Goal: Complete application form

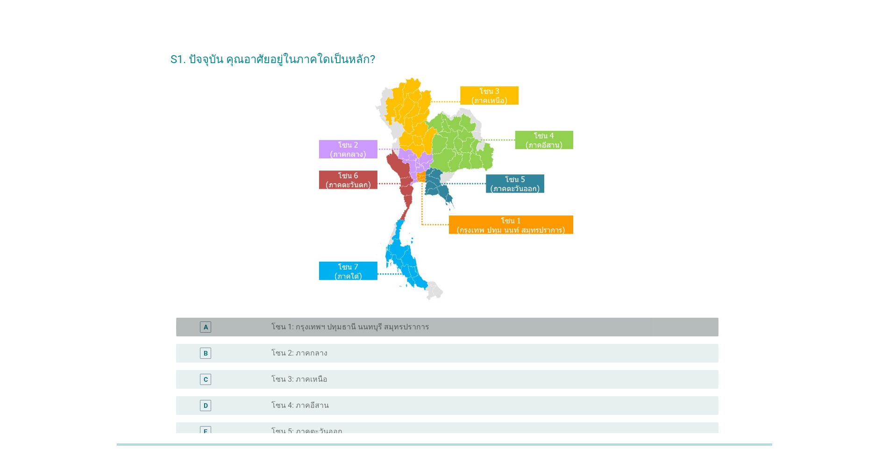
click at [418, 323] on label "โซน 1: กรุงเทพฯ ปทุมธานี นนทบุรี สมุทรปราการ" at bounding box center [350, 326] width 158 height 9
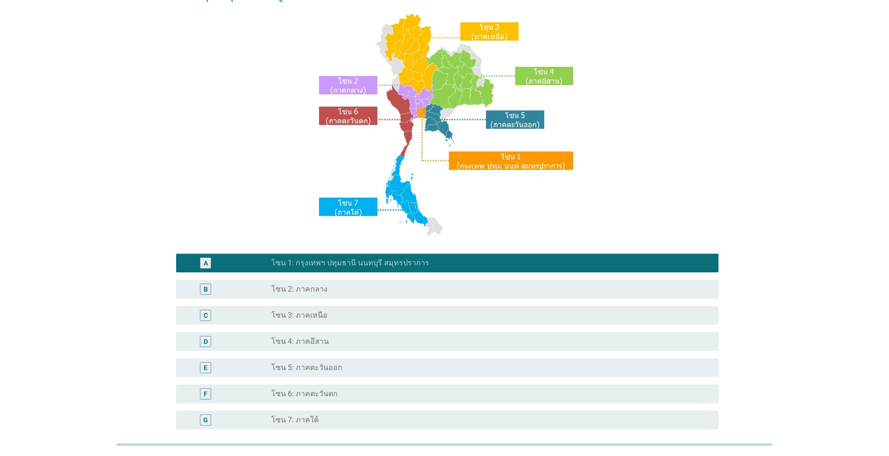
scroll to position [158, 0]
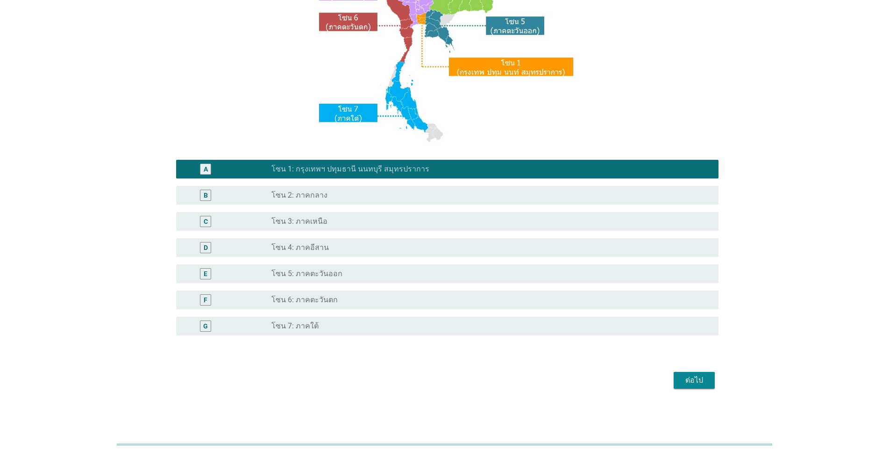
click at [709, 381] on button "ต่อไป" at bounding box center [694, 380] width 41 height 17
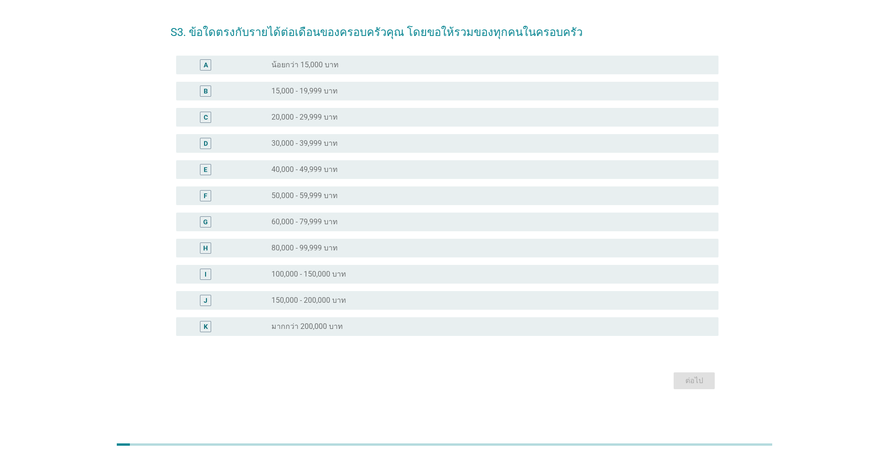
scroll to position [0, 0]
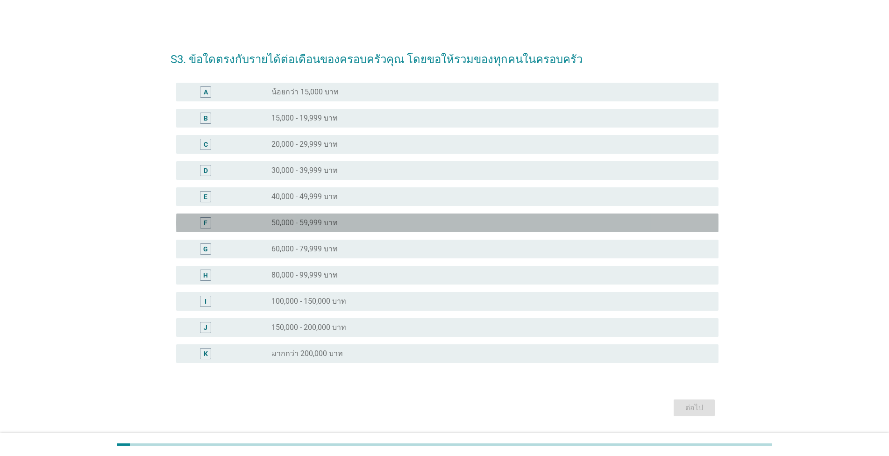
click at [402, 227] on div "radio_button_unchecked 50,000 - 59,999 บาท" at bounding box center [487, 222] width 432 height 9
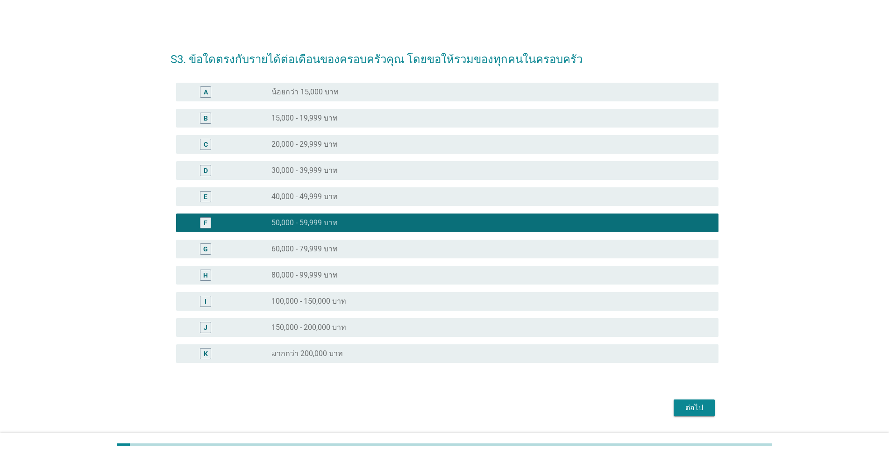
click at [704, 410] on div "ต่อไป" at bounding box center [694, 407] width 26 height 11
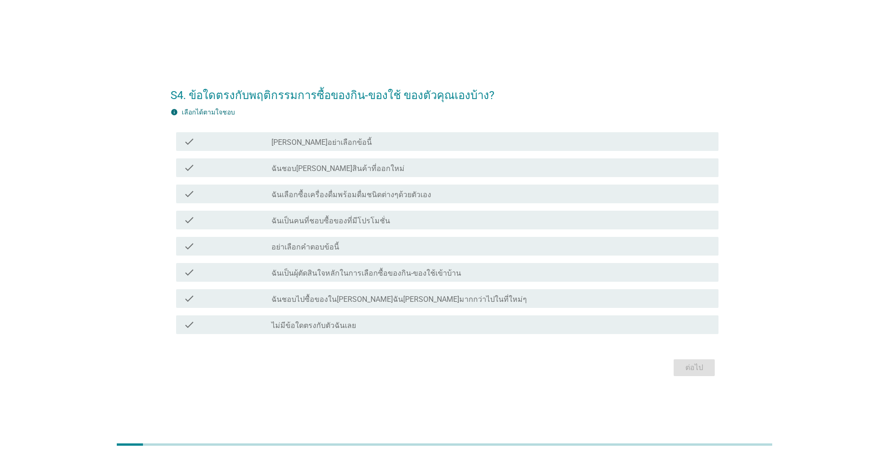
click at [415, 170] on div "check_box_outline_blank ฉันชอบ[PERSON_NAME]สินค้าที่ออกใหม่" at bounding box center [491, 167] width 440 height 11
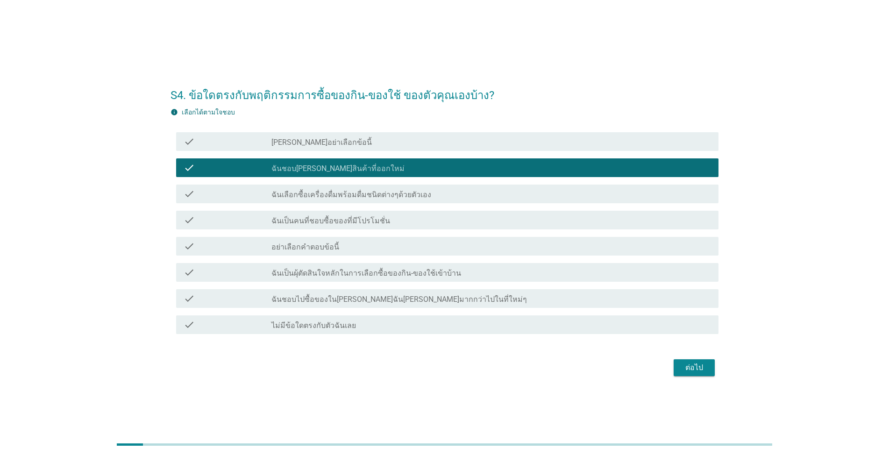
click at [402, 198] on label "ฉันเลือกซื้อเครื่องดื่มพร้อมดื่มชนิดต่างๆด้วยตัวเอง" at bounding box center [351, 194] width 160 height 9
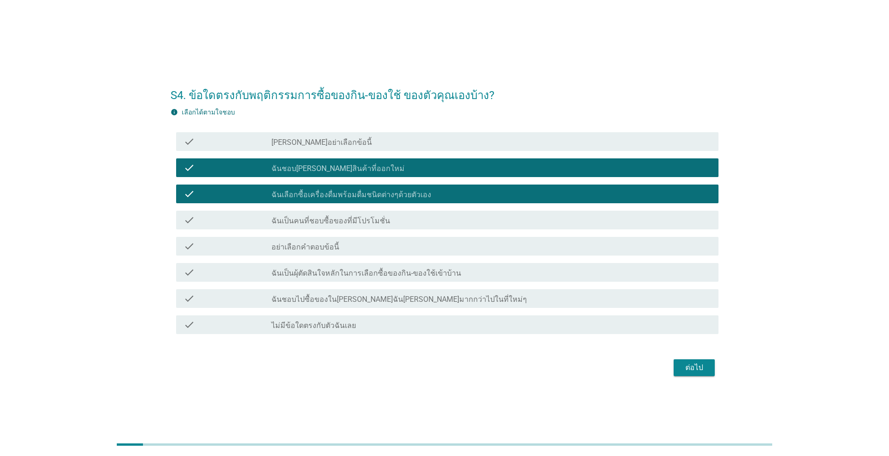
click at [399, 220] on div "check_box_outline_blank ฉันเป็นคนที่ชอบซื้อของที่มีโปรโมชั่น" at bounding box center [491, 219] width 440 height 11
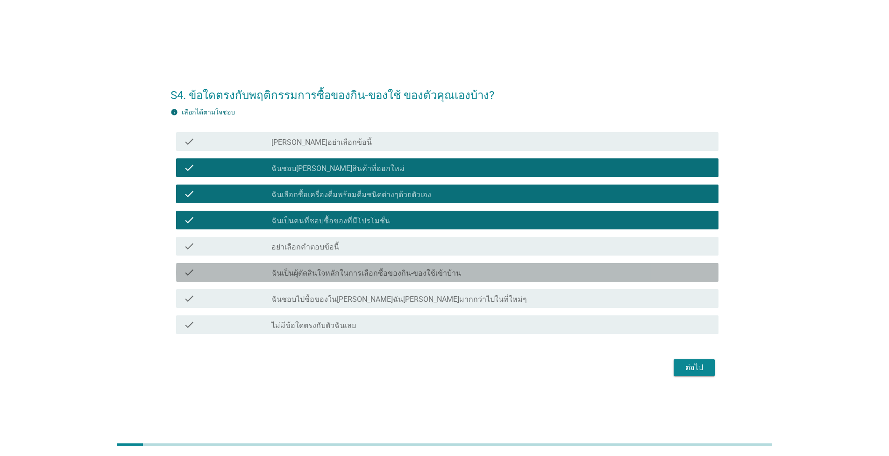
click at [399, 272] on label "ฉันเป็นผุ้ตัดสินใจหลักในการเลือกซื้อของกิน-ของใช้เข้าบ้าน" at bounding box center [366, 273] width 190 height 9
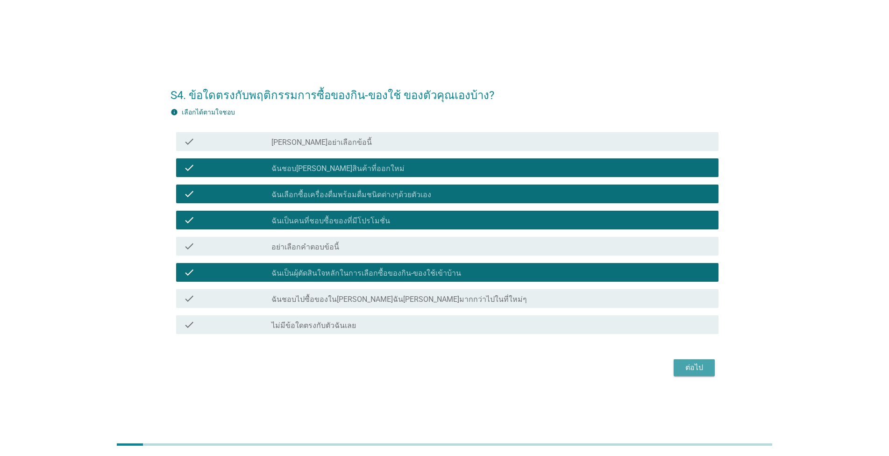
click at [696, 366] on div "ต่อไป" at bounding box center [694, 367] width 26 height 11
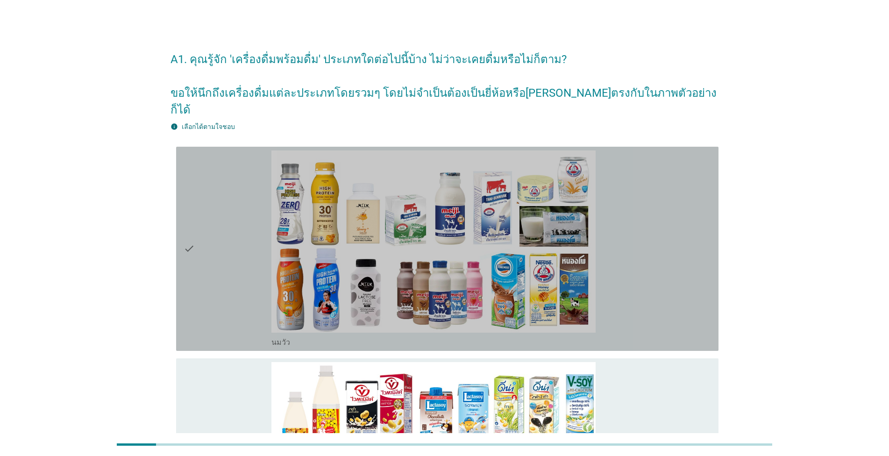
click at [227, 203] on div "check" at bounding box center [228, 248] width 88 height 197
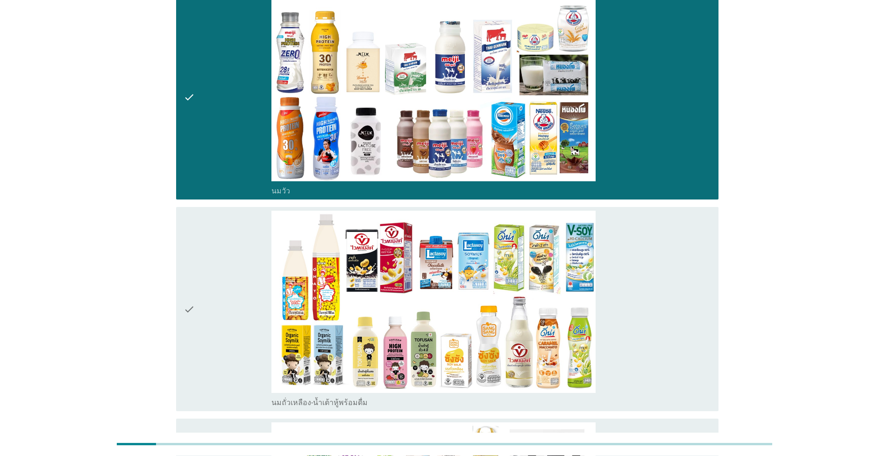
scroll to position [160, 0]
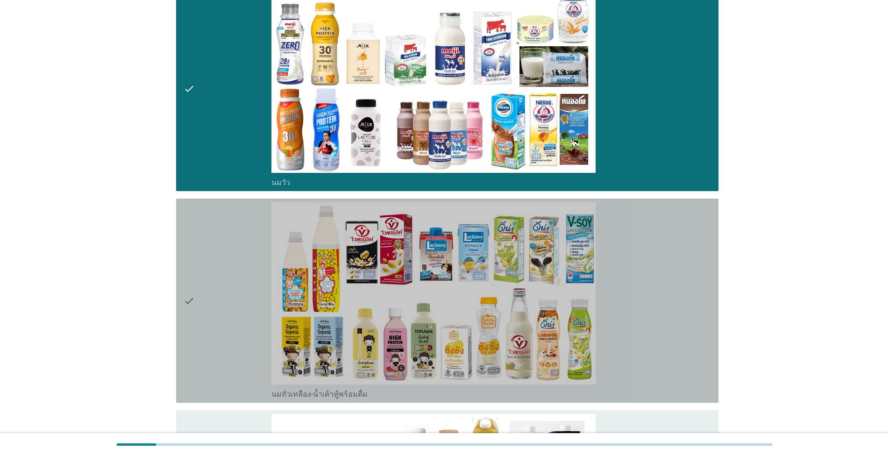
click at [662, 287] on div "check_box_outline_blank นมถั่วเหลือง-น้ำเต้าหู้พร้อมดื่ม" at bounding box center [491, 300] width 440 height 197
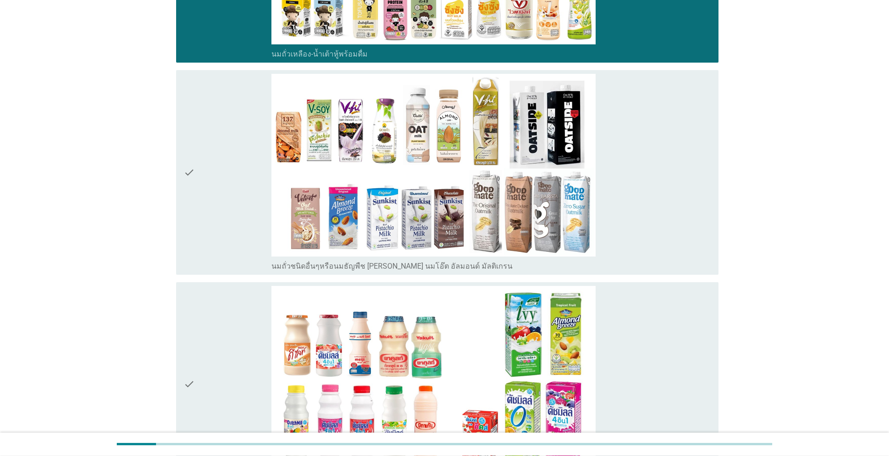
scroll to position [532, 0]
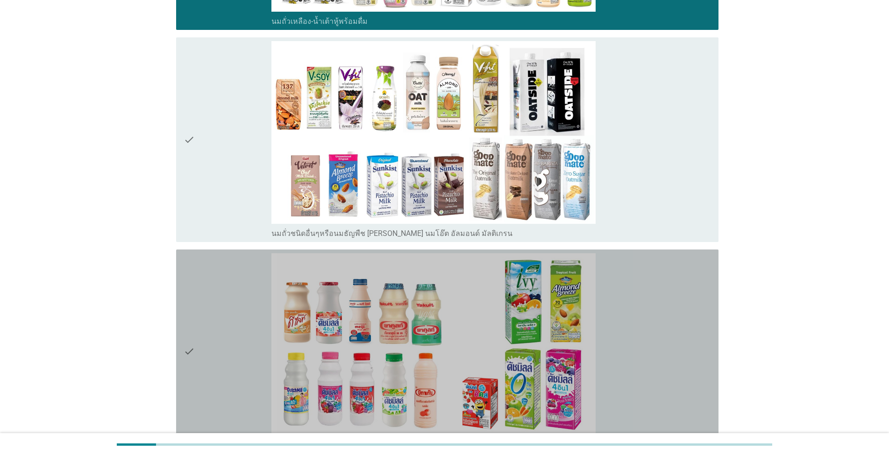
click at [657, 315] on div "check_box_outline_blank นมเปรี้ยว" at bounding box center [491, 351] width 440 height 197
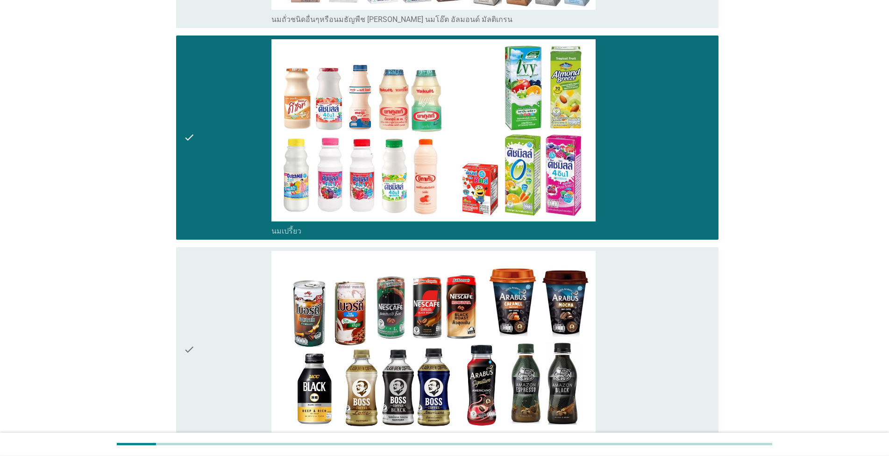
scroll to position [799, 0]
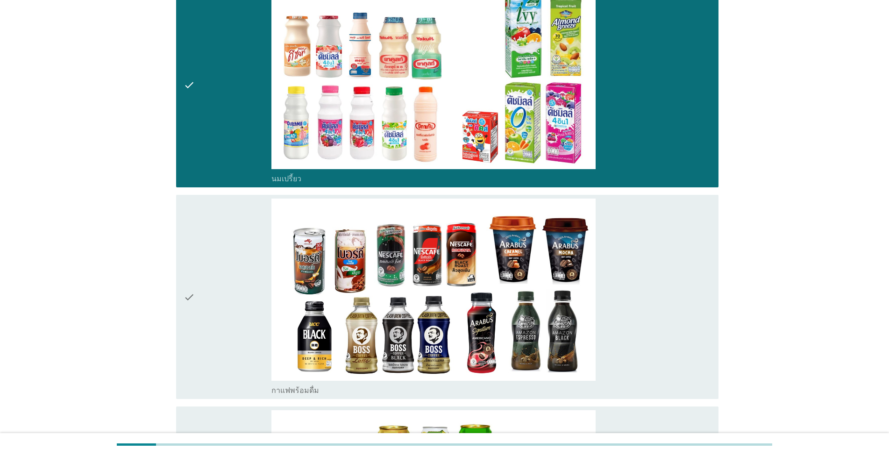
click at [657, 315] on div "check_box_outline_blank กาแฟพร้อมดื่ม" at bounding box center [491, 297] width 440 height 197
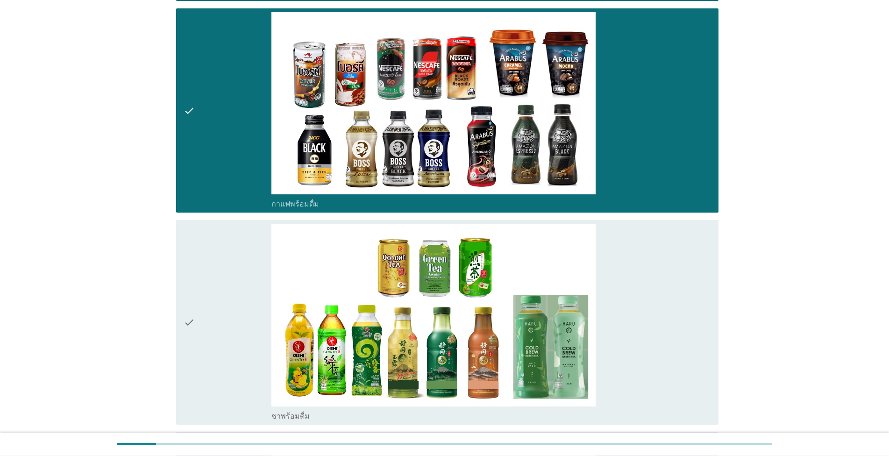
scroll to position [1012, 0]
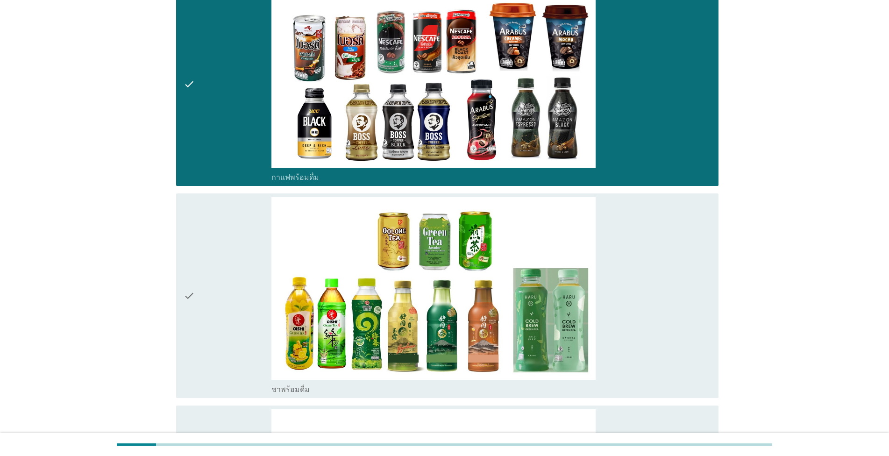
click at [657, 315] on div "check_box_outline_blank ชาพร้อมดื่ม" at bounding box center [491, 295] width 440 height 197
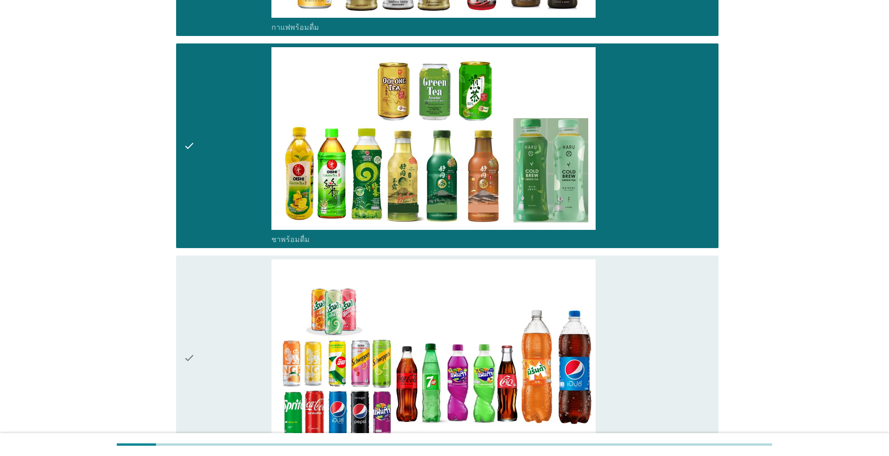
scroll to position [1225, 0]
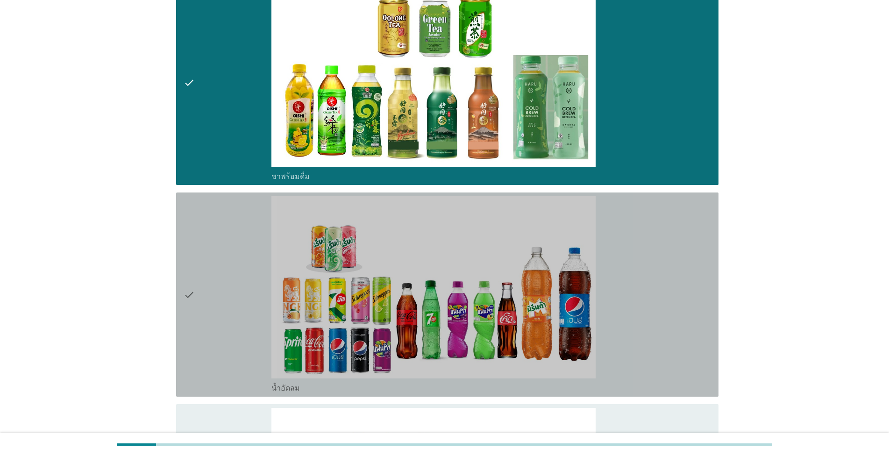
click at [657, 315] on div "check_box_outline_blank น้ำอัดลม" at bounding box center [491, 294] width 440 height 197
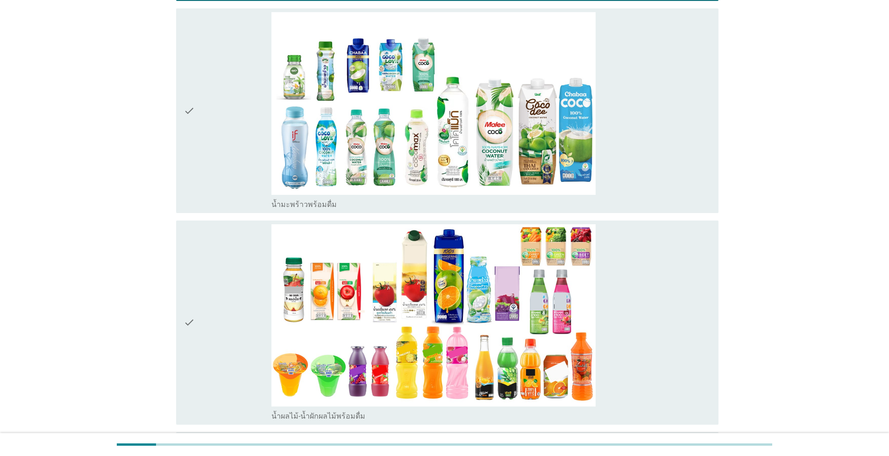
scroll to position [1651, 0]
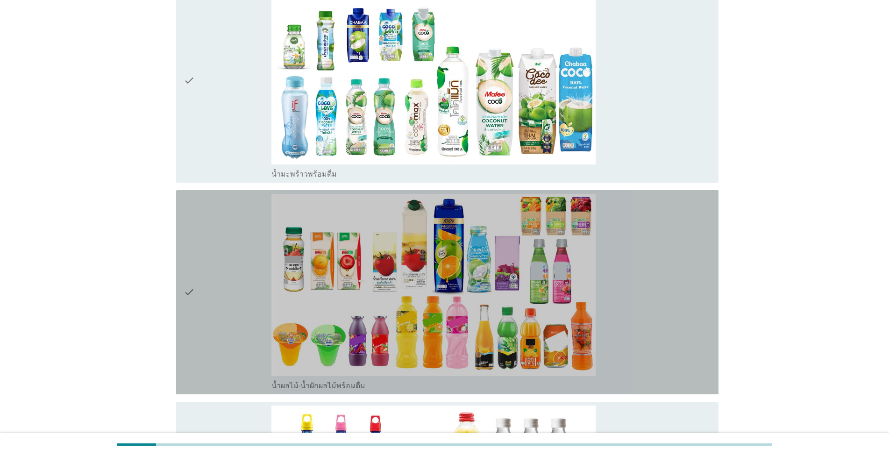
click at [657, 315] on div "check_box_outline_blank น้ำผลไม้-น้ำผักผลไม้พร้อมดื่ม" at bounding box center [491, 292] width 440 height 197
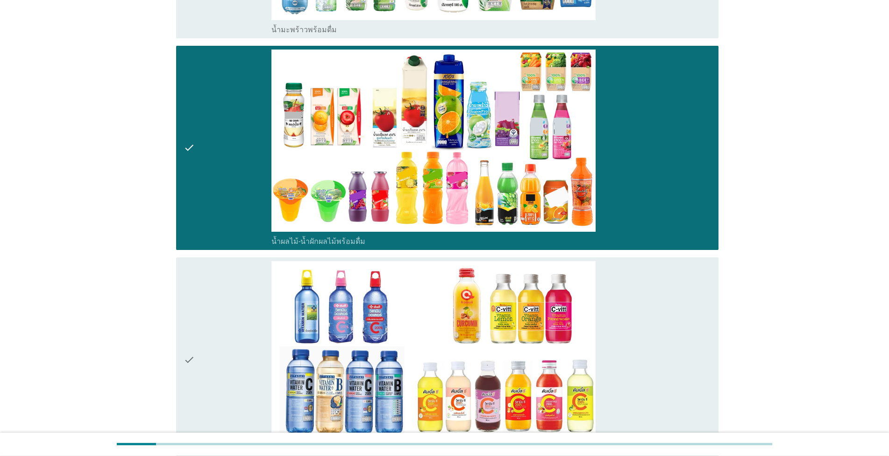
scroll to position [1810, 0]
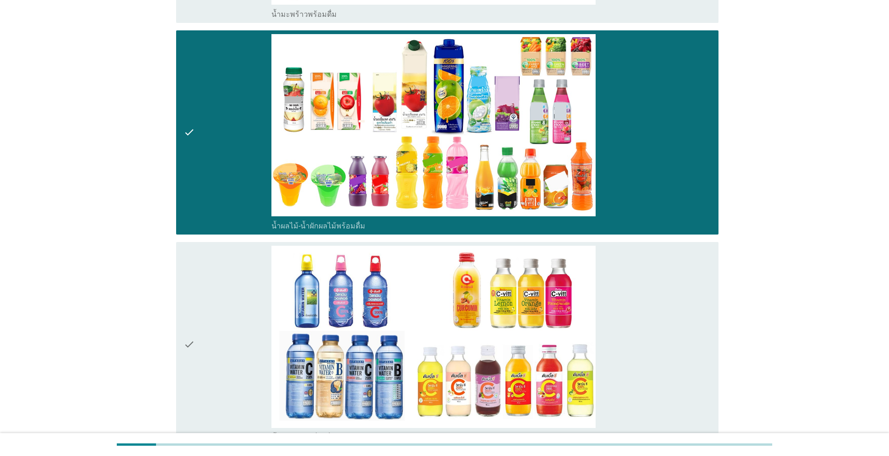
click at [657, 315] on div "check_box_outline_blank น้ำวิตามิน-เครื่องดื่มวิตามิน" at bounding box center [491, 344] width 440 height 197
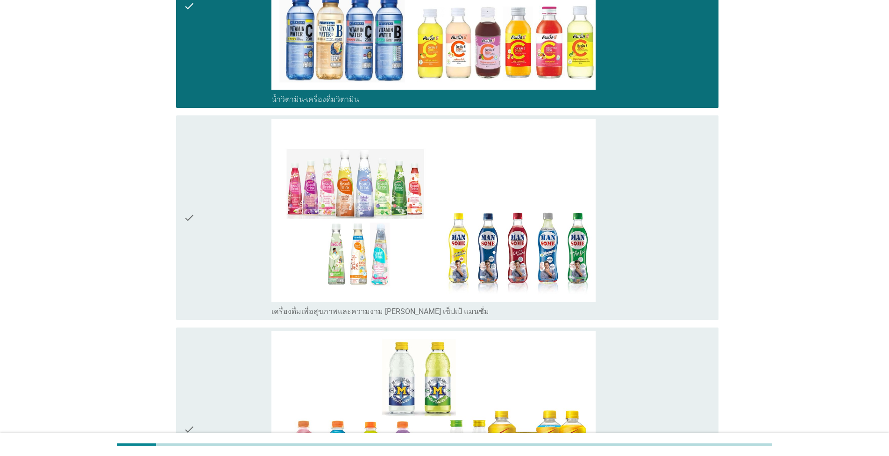
scroll to position [2236, 0]
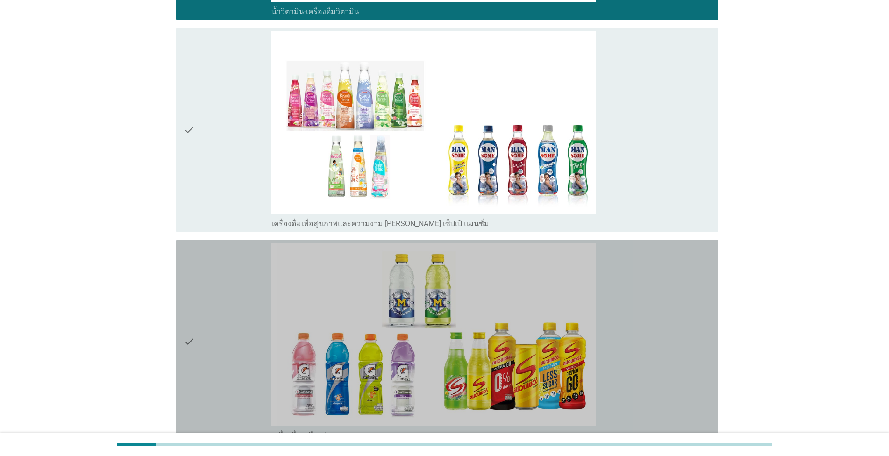
click at [657, 316] on div "check_box_outline_blank เครื่องดื่มเกลือแร่" at bounding box center [491, 341] width 440 height 197
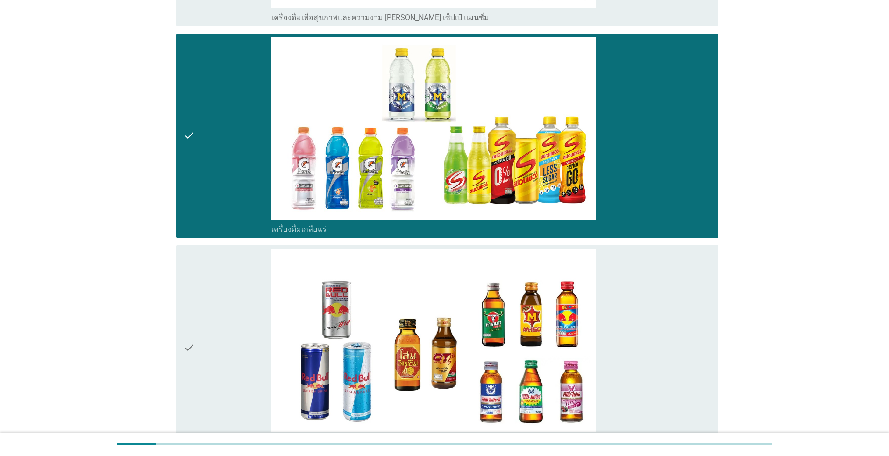
scroll to position [2503, 0]
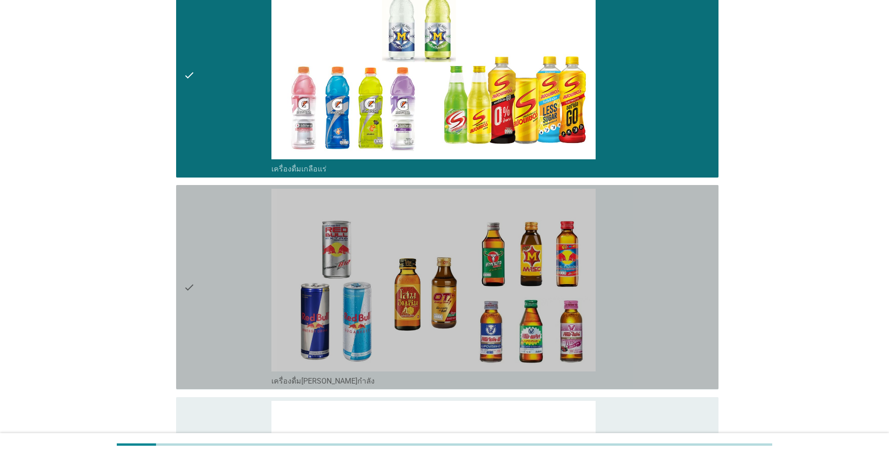
click at [660, 315] on div "check_box_outline_blank เครื่องดื่ม[PERSON_NAME]กำลัง" at bounding box center [491, 287] width 440 height 197
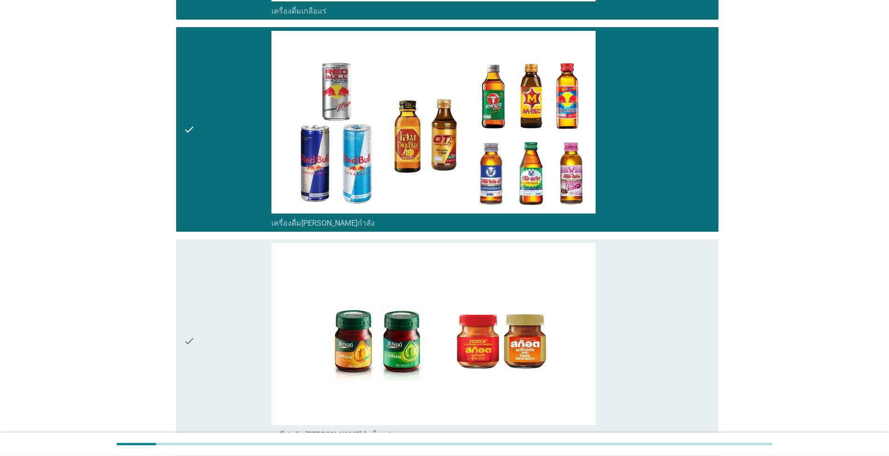
scroll to position [2662, 0]
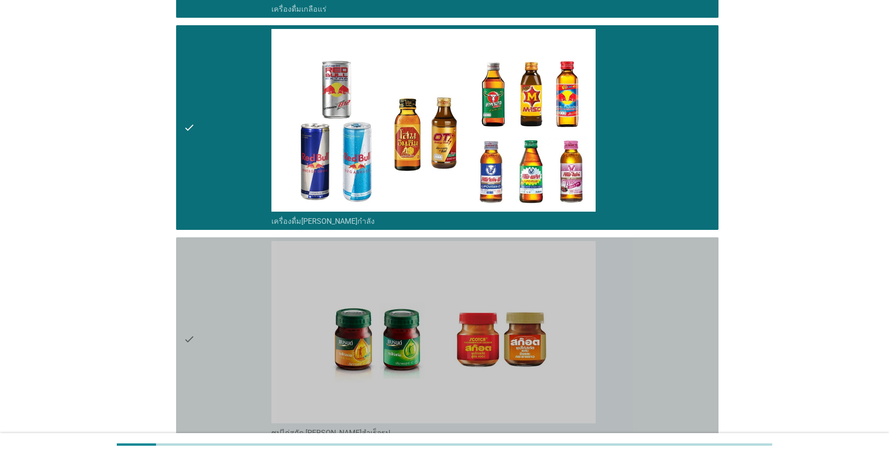
click at [660, 316] on div "check_box_outline_blank ซุปไก่สกัด-[PERSON_NAME]สำเร็จรูป" at bounding box center [491, 339] width 440 height 197
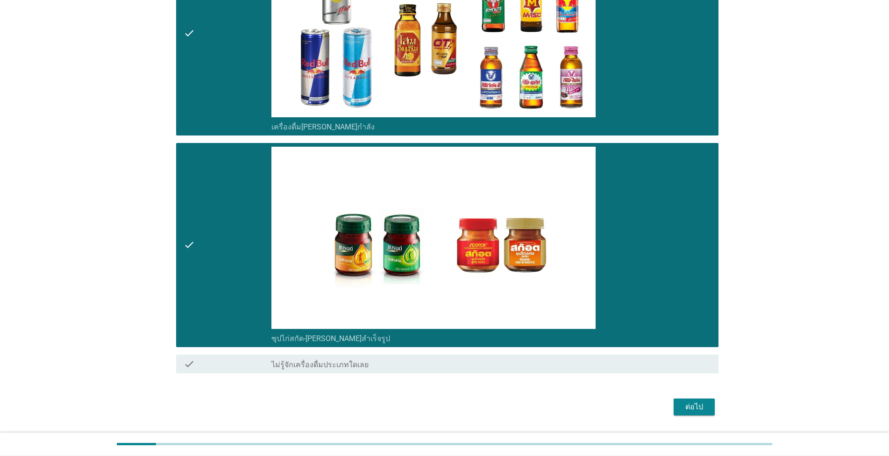
scroll to position [2763, 0]
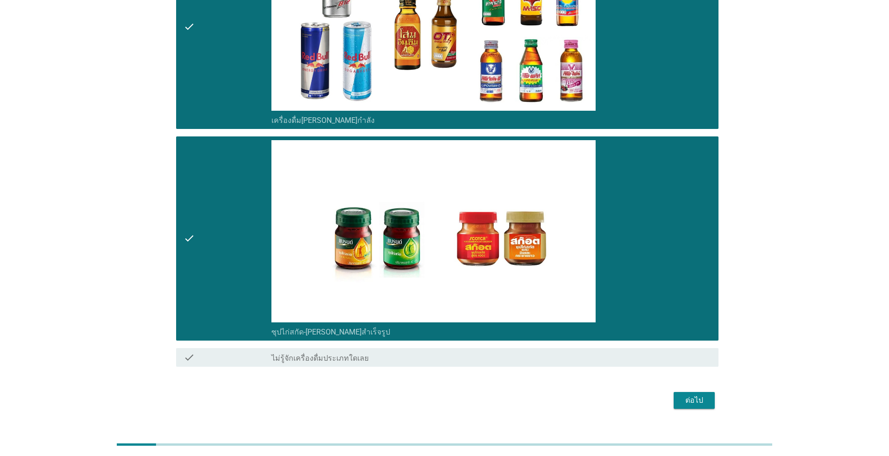
click at [696, 395] on div "ต่อไป" at bounding box center [694, 400] width 26 height 11
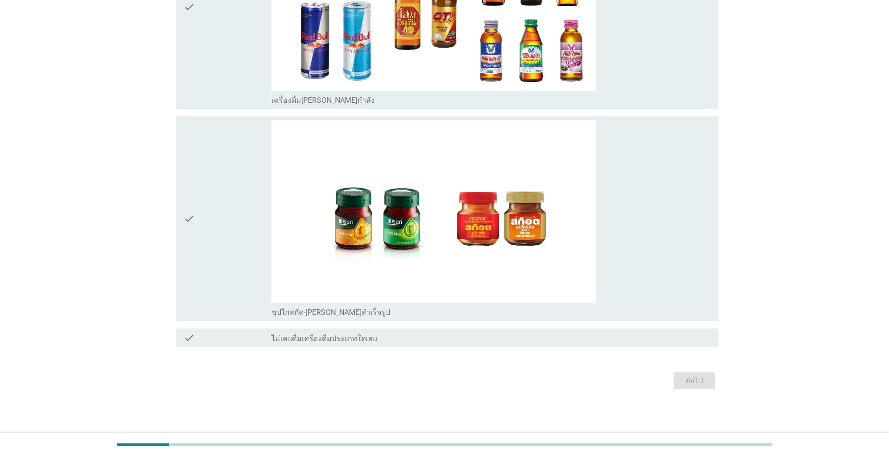
scroll to position [0, 0]
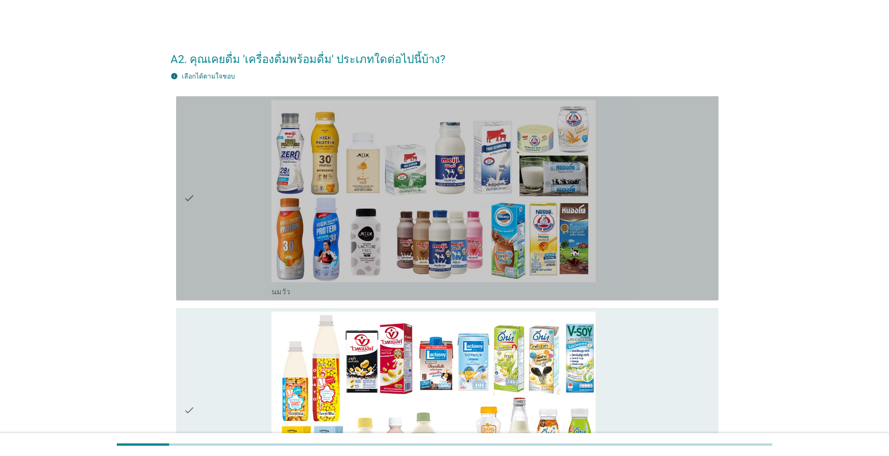
click at [628, 216] on div "check_box_outline_blank [PERSON_NAME]" at bounding box center [491, 198] width 440 height 197
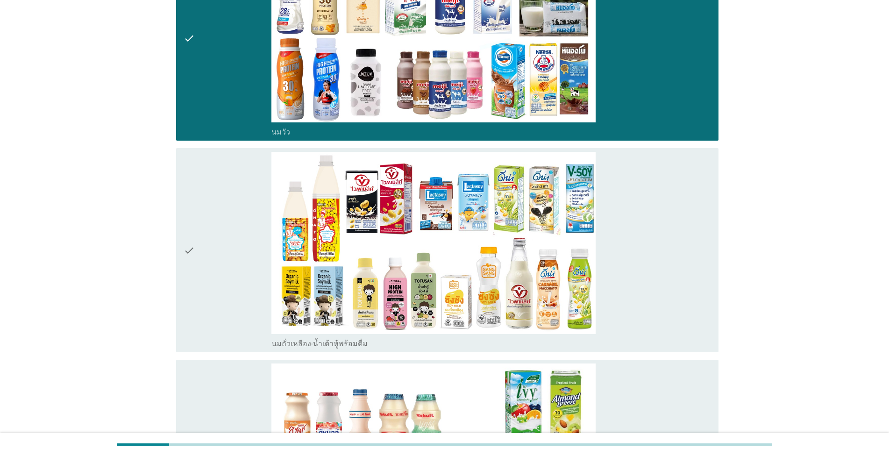
click at [632, 242] on div "check_box_outline_blank นมถั่วเหลือง-น้ำเต้าหู้พร้อมดื่ม" at bounding box center [491, 250] width 440 height 197
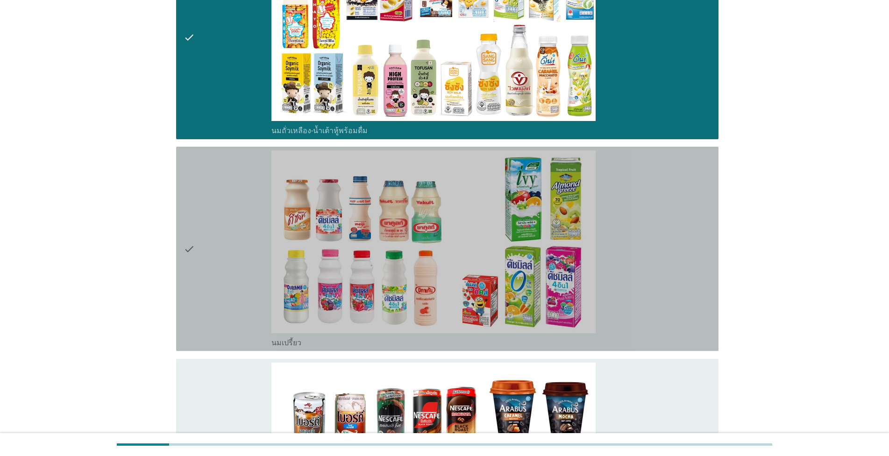
click at [633, 251] on div "check_box_outline_blank นมเปรี้ยว" at bounding box center [491, 248] width 440 height 197
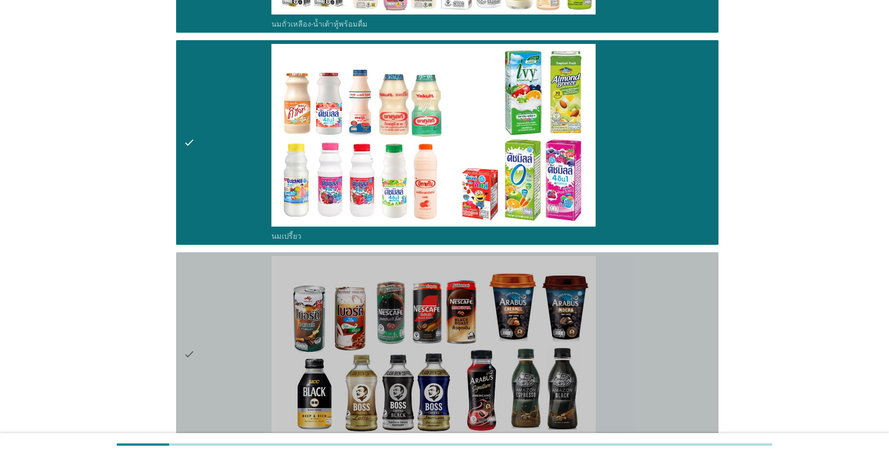
click at [638, 286] on div "check_box_outline_blank กาแฟพร้อมดื่ม" at bounding box center [491, 354] width 440 height 197
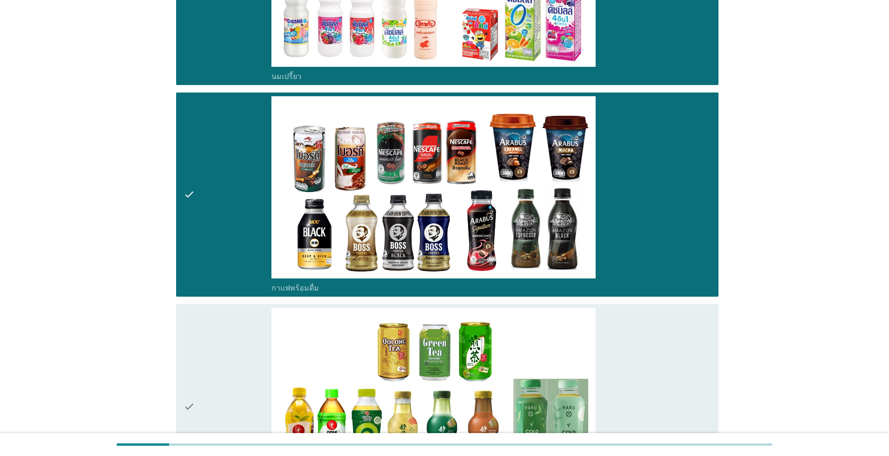
click at [635, 339] on div "check_box_outline_blank ชาพร้อมดื่ม" at bounding box center [491, 406] width 440 height 197
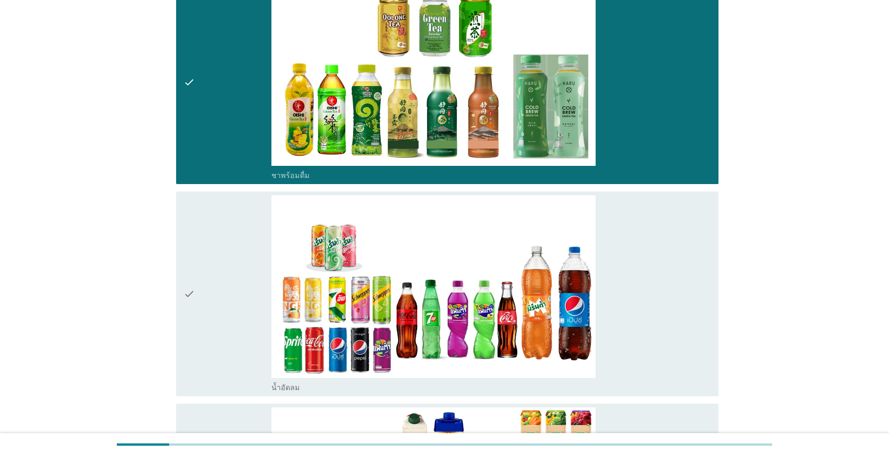
scroll to position [1012, 0]
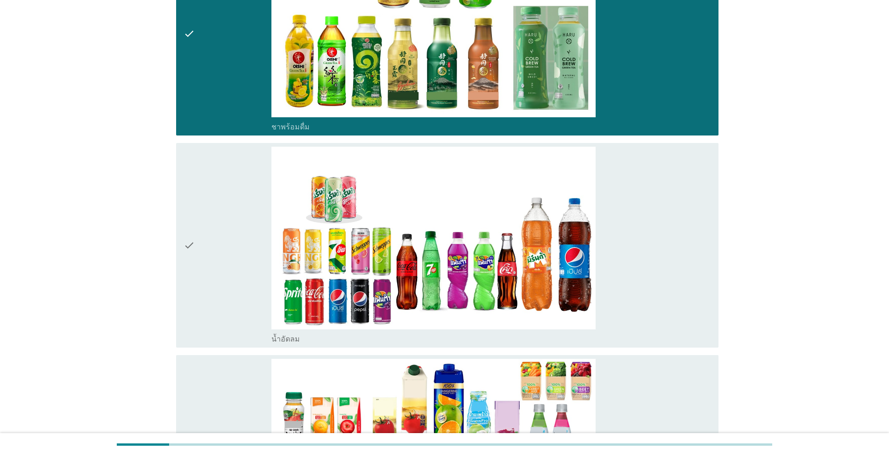
click at [639, 260] on div "check_box_outline_blank น้ำอัดลม" at bounding box center [491, 245] width 440 height 197
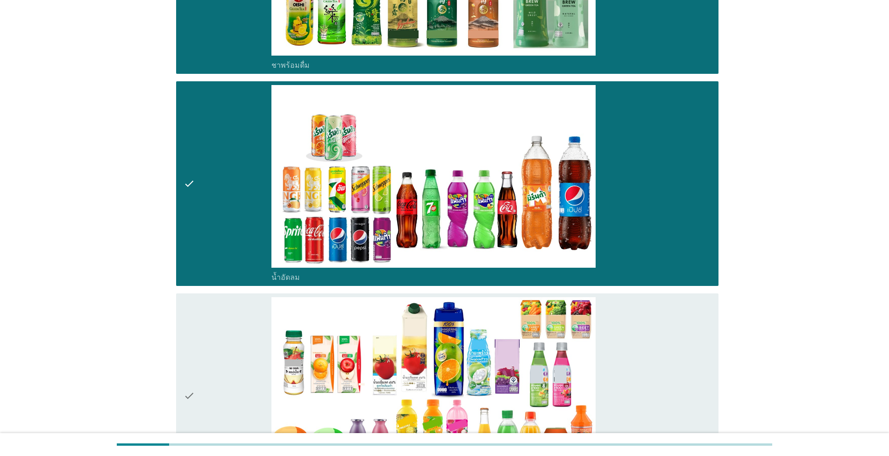
scroll to position [1171, 0]
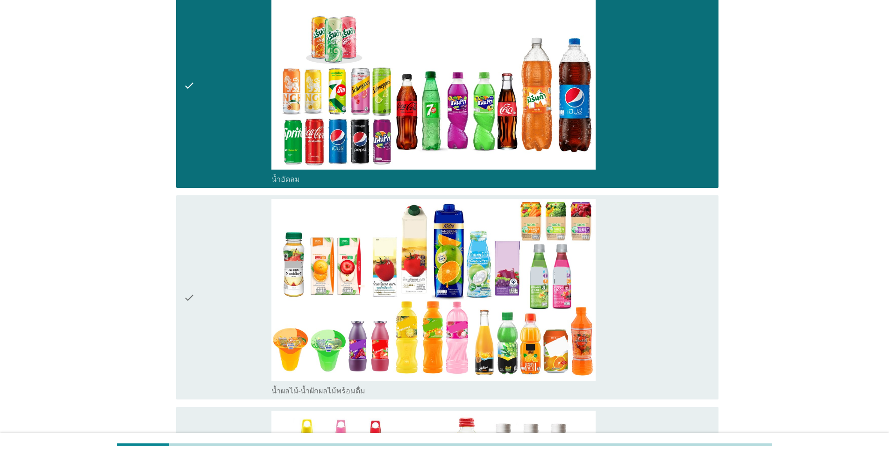
click at [644, 314] on div "check_box_outline_blank น้ำผลไม้-น้ำผักผลไม้พร้อมดื่ม" at bounding box center [491, 297] width 440 height 197
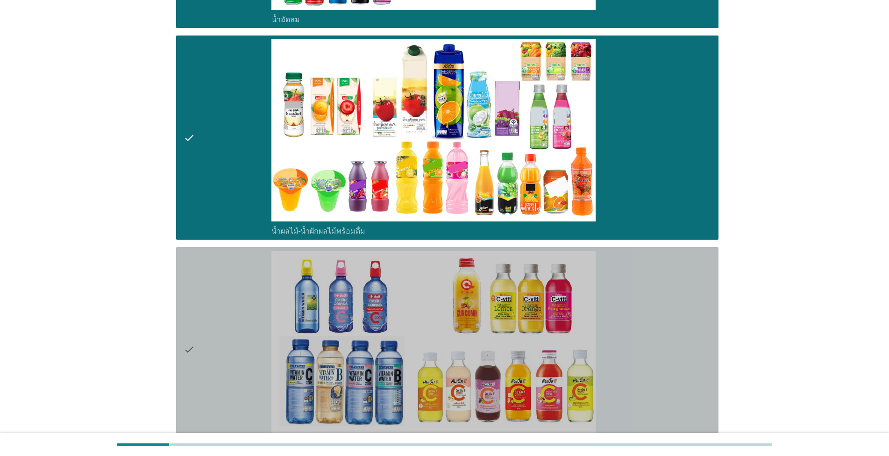
click at [645, 315] on div "check_box_outline_blank น้ำวิตามิน-เครื่องดื่มวิตามิน" at bounding box center [491, 349] width 440 height 197
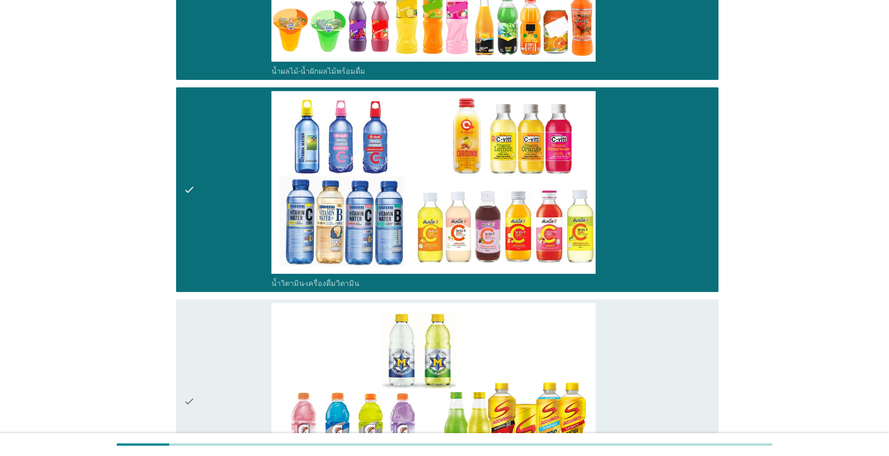
scroll to position [1597, 0]
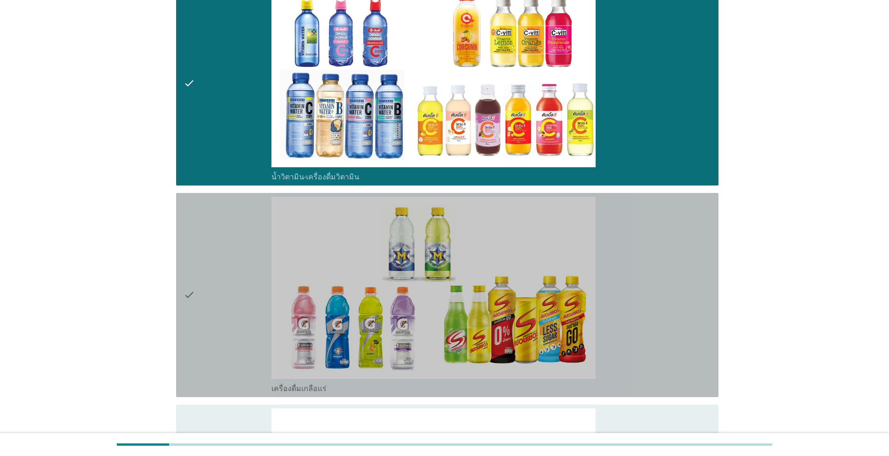
click at [645, 315] on div "check_box_outline_blank เครื่องดื่มเกลือแร่" at bounding box center [491, 295] width 440 height 197
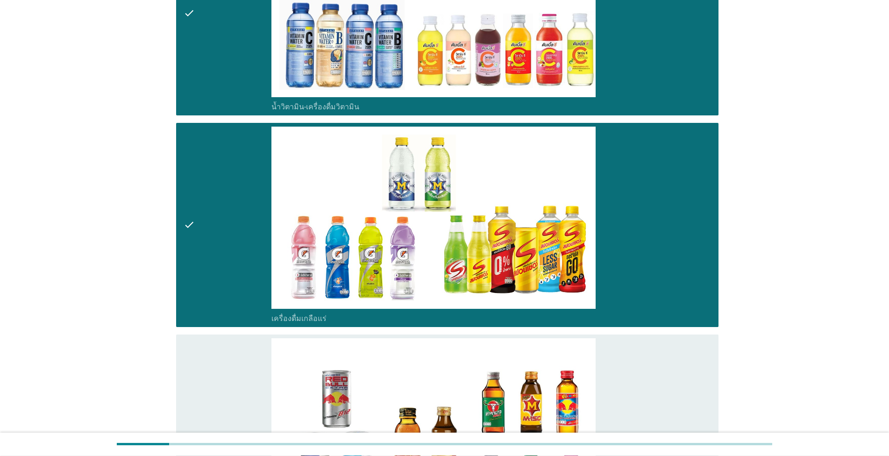
scroll to position [1757, 0]
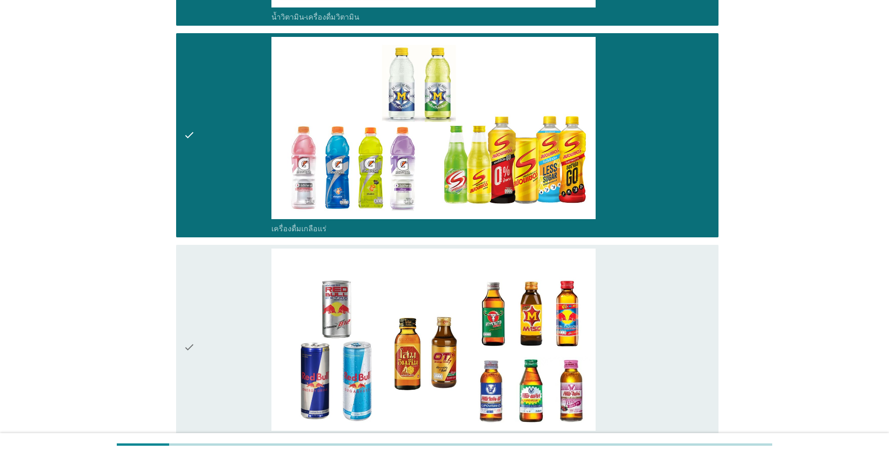
click at [645, 315] on div "check_box_outline_blank เครื่องดื่ม[PERSON_NAME]กำลัง" at bounding box center [491, 346] width 440 height 197
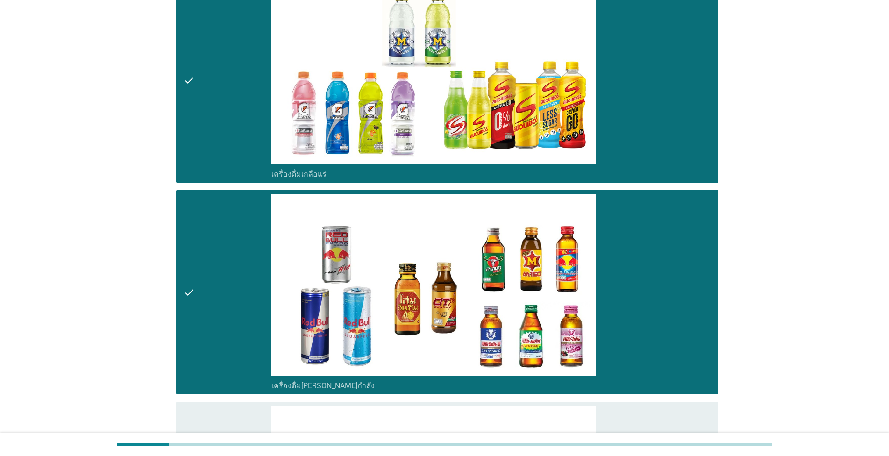
scroll to position [1970, 0]
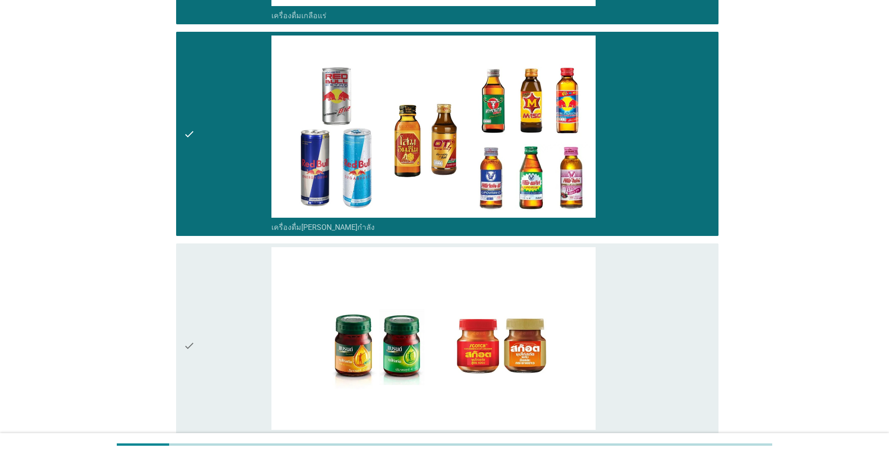
click at [645, 314] on div "check_box_outline_blank ซุปไก่สกัด-[PERSON_NAME]สำเร็จรูป" at bounding box center [491, 345] width 440 height 197
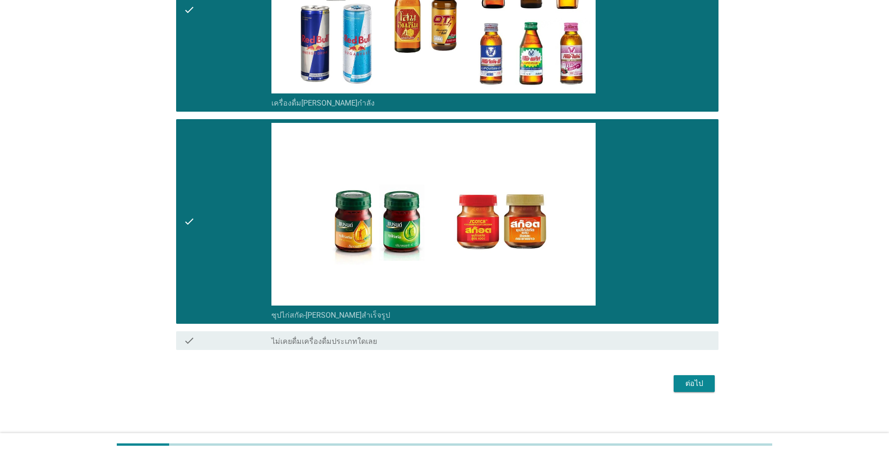
scroll to position [2095, 0]
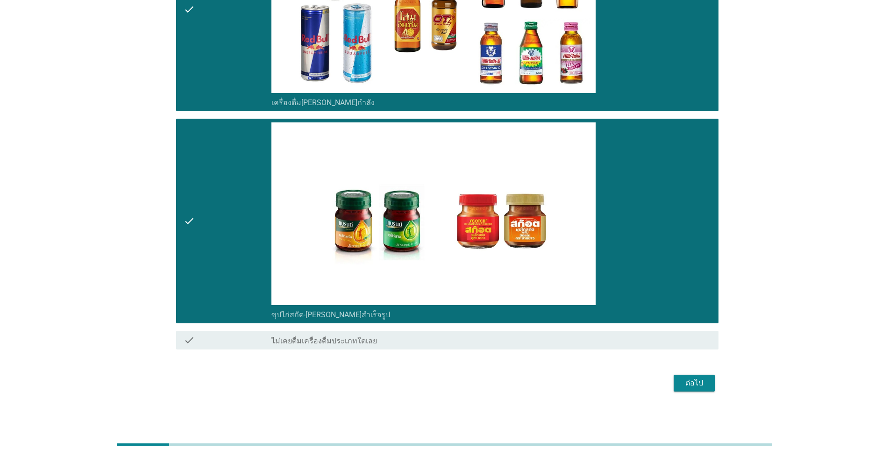
click at [691, 377] on div "ต่อไป" at bounding box center [694, 382] width 26 height 11
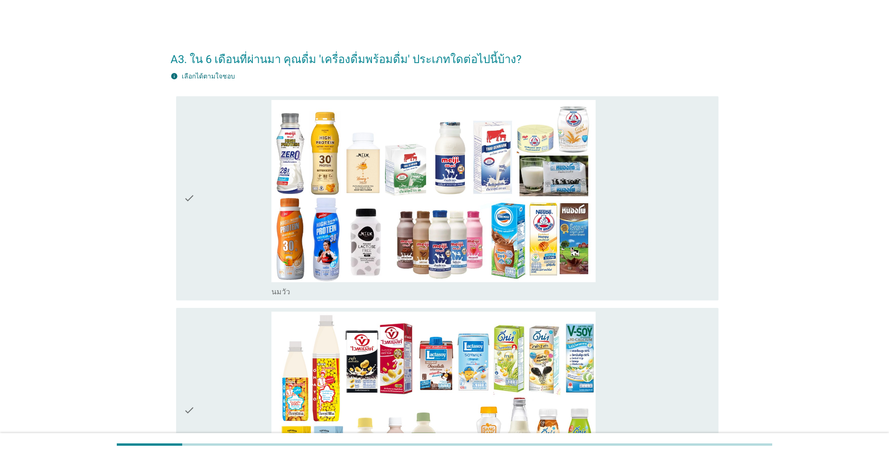
click at [636, 240] on div "check_box_outline_blank [PERSON_NAME]" at bounding box center [491, 198] width 440 height 197
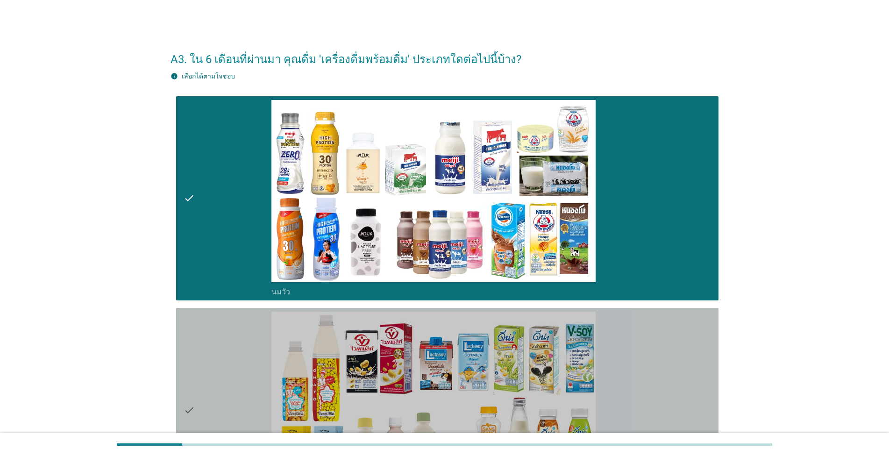
click at [642, 331] on div "check_box_outline_blank นมถั่วเหลือง-น้ำเต้าหู้พร้อมดื่ม" at bounding box center [491, 410] width 440 height 197
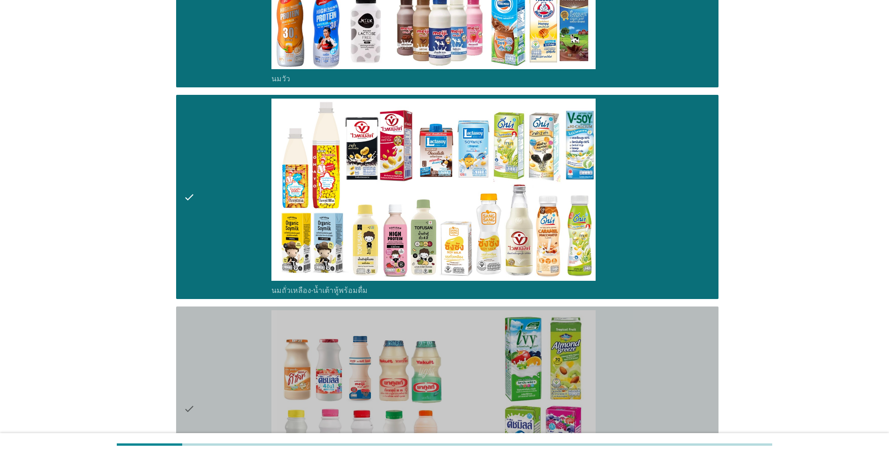
click at [642, 332] on div "check_box_outline_blank นมเปรี้ยว" at bounding box center [491, 408] width 440 height 197
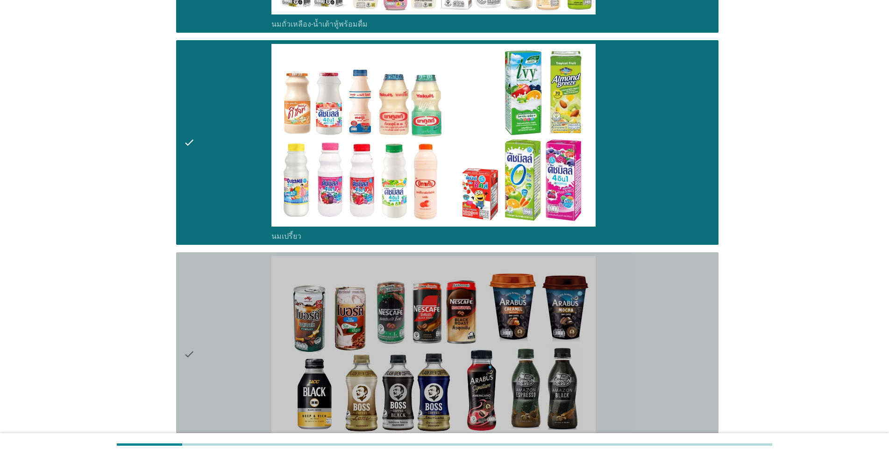
click at [642, 332] on div "check_box_outline_blank กาแฟพร้อมดื่ม" at bounding box center [491, 354] width 440 height 197
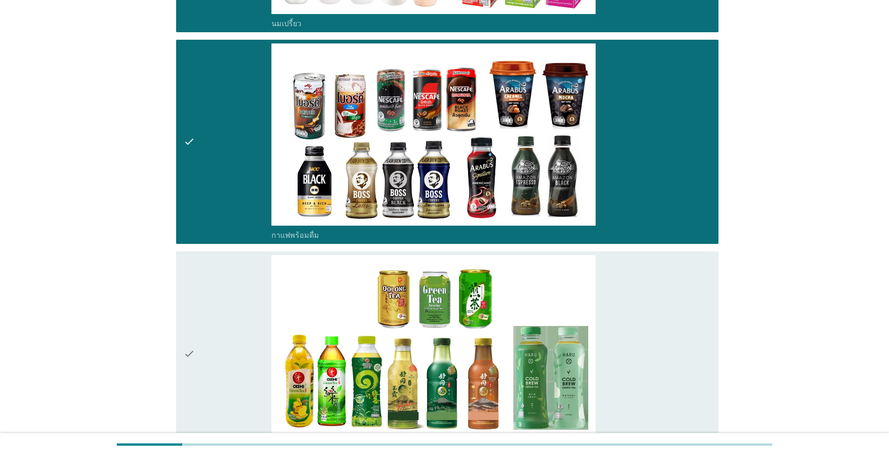
scroll to position [745, 0]
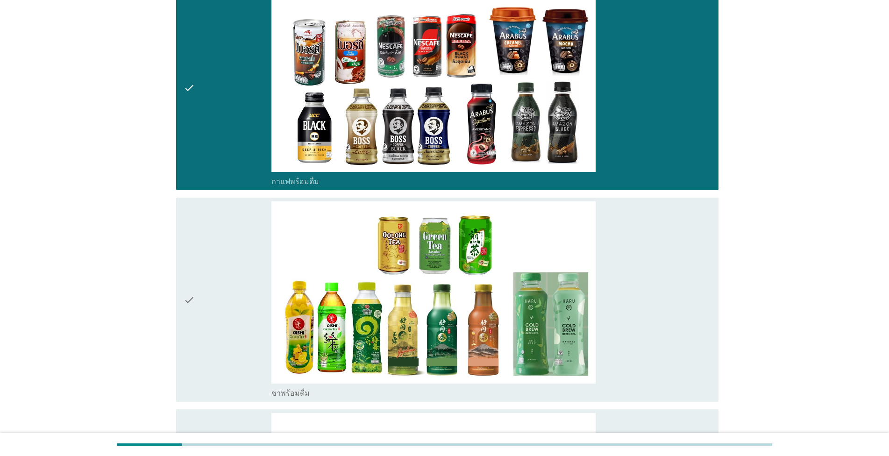
click at [642, 332] on div "check_box_outline_blank ชาพร้อมดื่ม" at bounding box center [491, 299] width 440 height 197
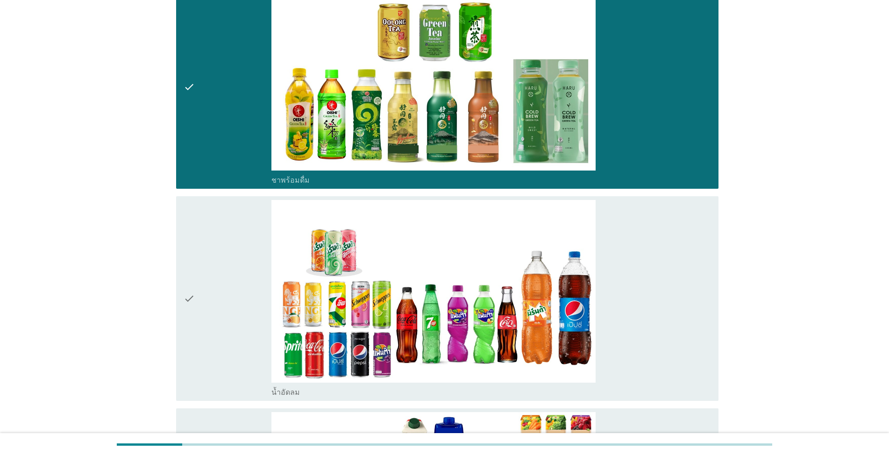
click at [642, 332] on div "check_box_outline_blank น้ำอัดลม" at bounding box center [491, 298] width 440 height 197
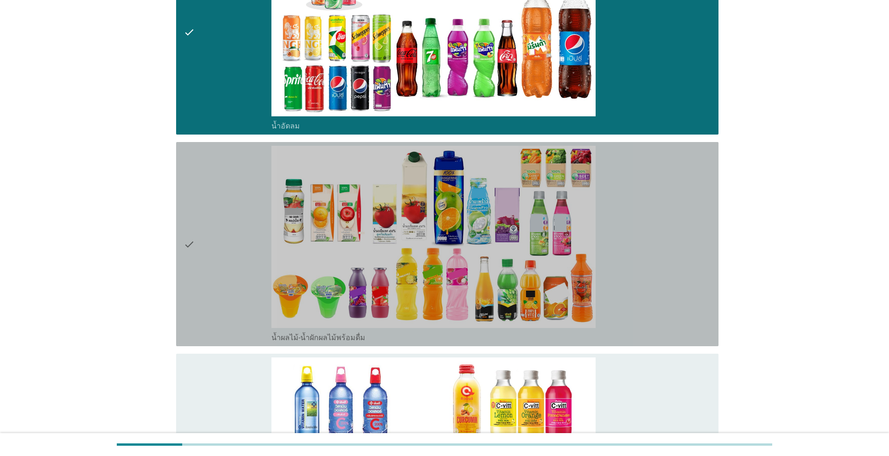
click at [642, 320] on div "check_box_outline_blank น้ำผลไม้-น้ำผักผลไม้พร้อมดื่ม" at bounding box center [491, 244] width 440 height 197
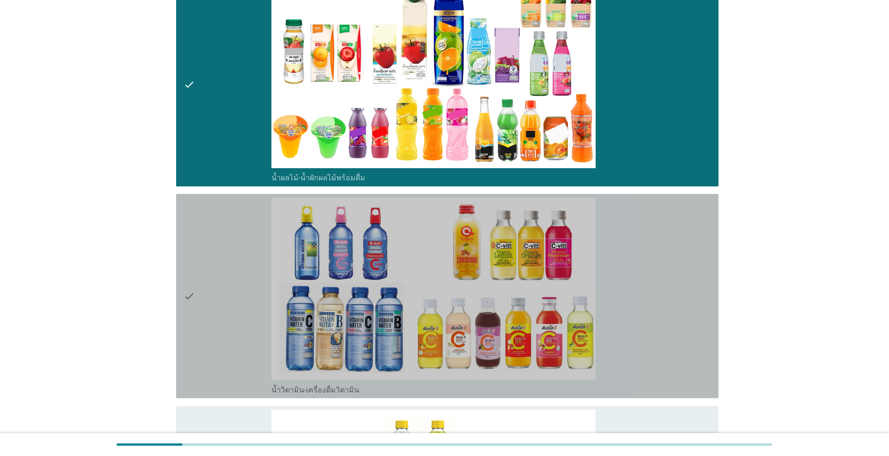
click at [643, 326] on div "check_box_outline_blank น้ำวิตามิน-เครื่องดื่มวิตามิน" at bounding box center [491, 296] width 440 height 197
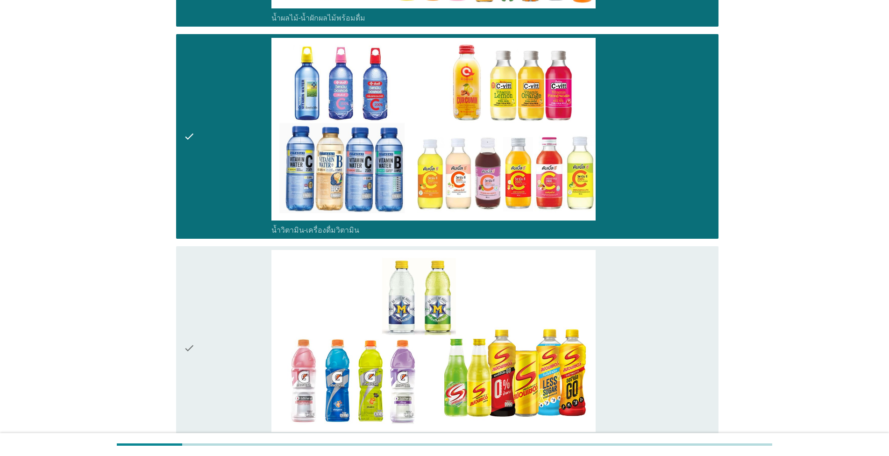
click at [643, 326] on div "check_box_outline_blank เครื่องดื่มเกลือแร่" at bounding box center [491, 348] width 440 height 197
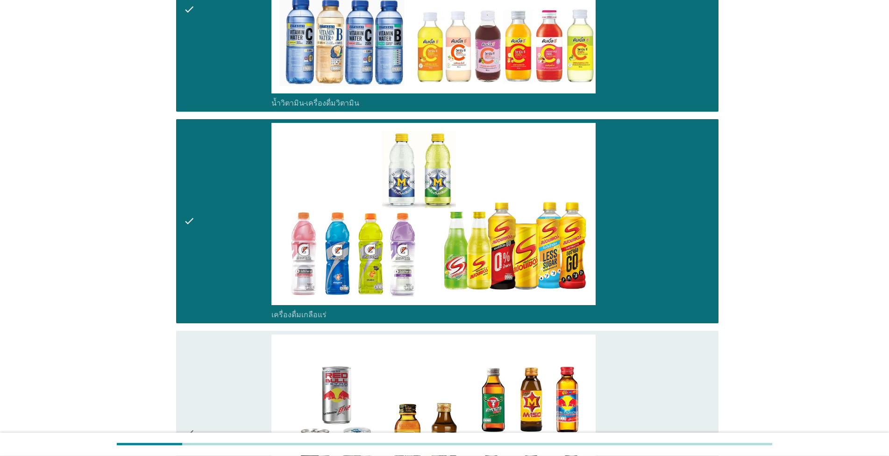
scroll to position [1810, 0]
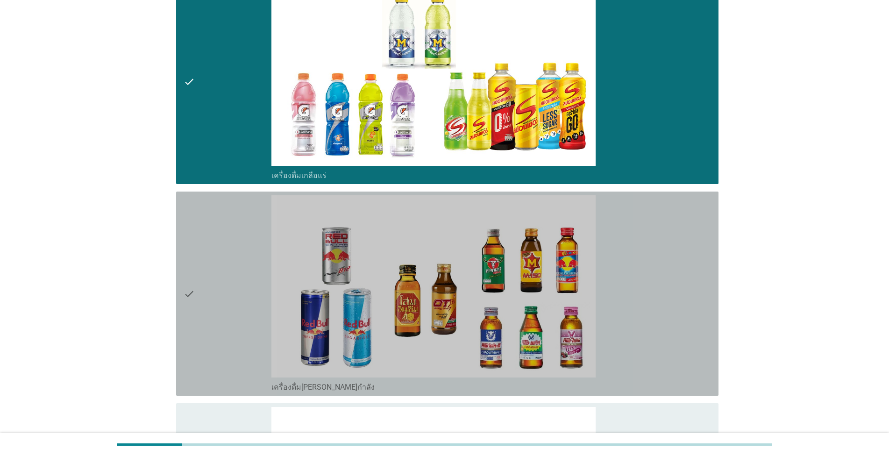
click at [643, 326] on div "check_box_outline_blank เครื่องดื่ม[PERSON_NAME]กำลัง" at bounding box center [491, 293] width 440 height 197
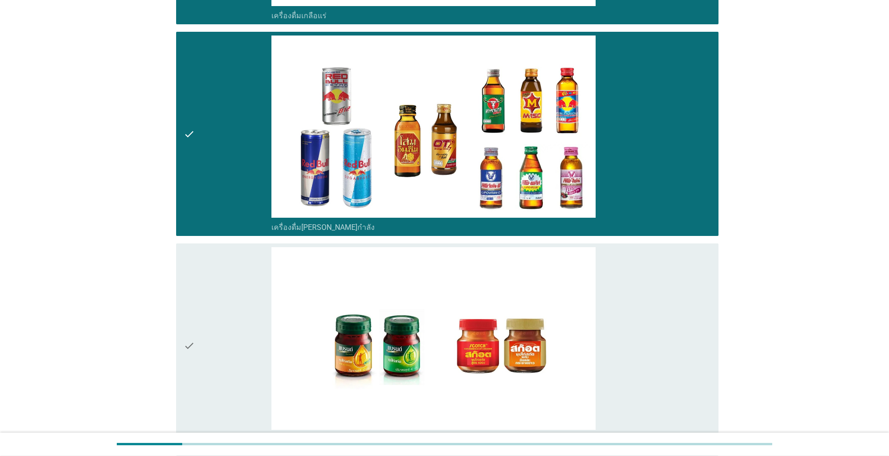
scroll to position [2023, 0]
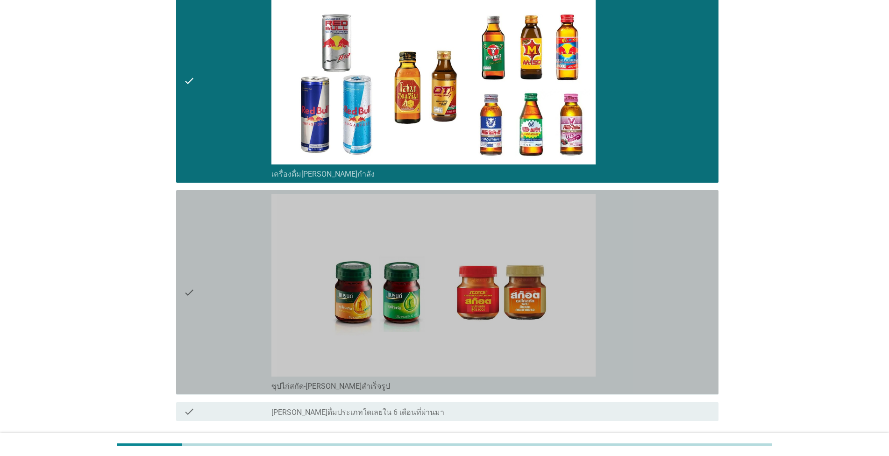
click at [643, 326] on div "check_box_outline_blank ซุปไก่สกัด-[PERSON_NAME]สำเร็จรูป" at bounding box center [491, 292] width 440 height 197
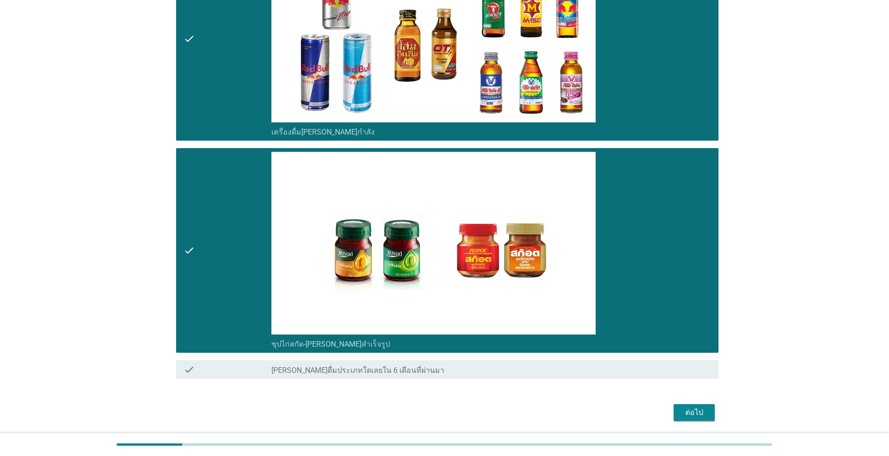
scroll to position [2095, 0]
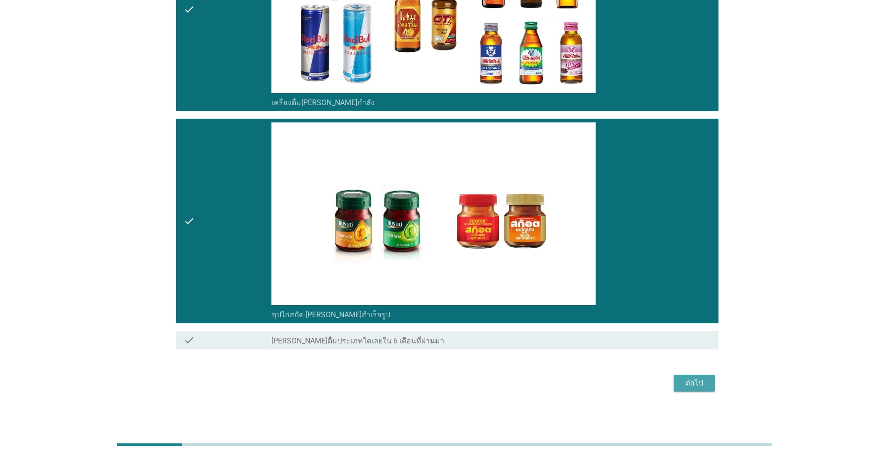
click at [686, 375] on button "ต่อไป" at bounding box center [694, 383] width 41 height 17
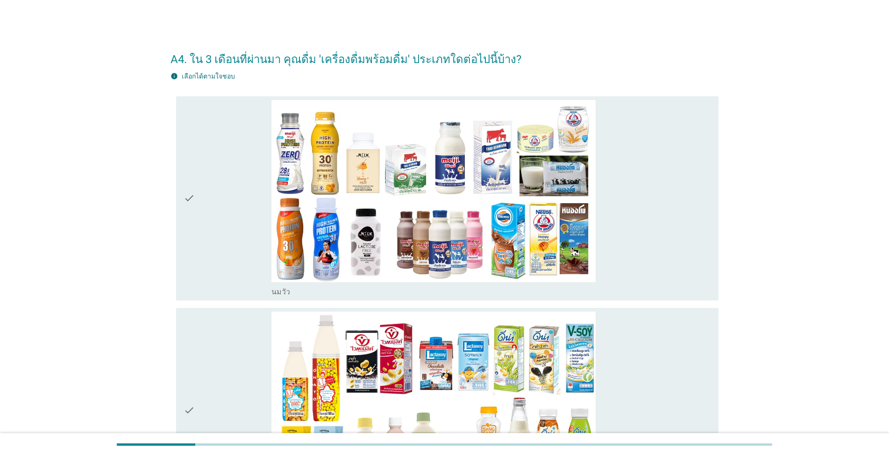
click at [696, 237] on div "check_box_outline_blank [PERSON_NAME]" at bounding box center [491, 198] width 440 height 197
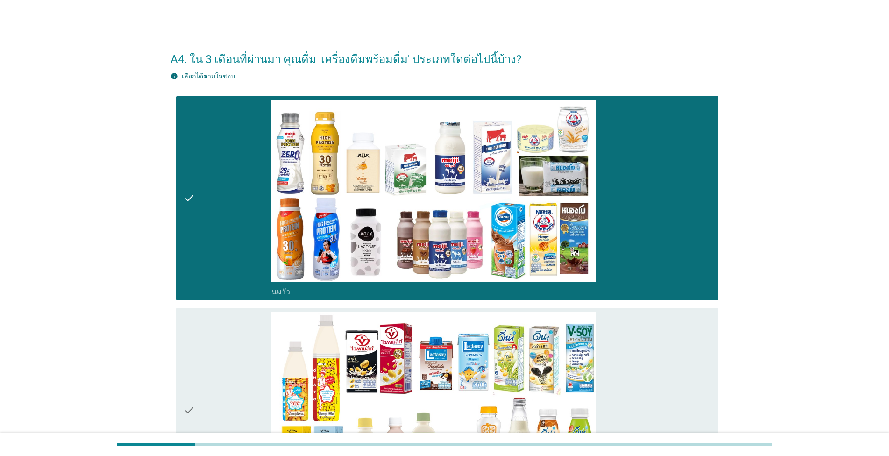
click at [666, 343] on div "check_box_outline_blank นมถั่วเหลือง-น้ำเต้าหู้พร้อมดื่ม" at bounding box center [491, 410] width 440 height 197
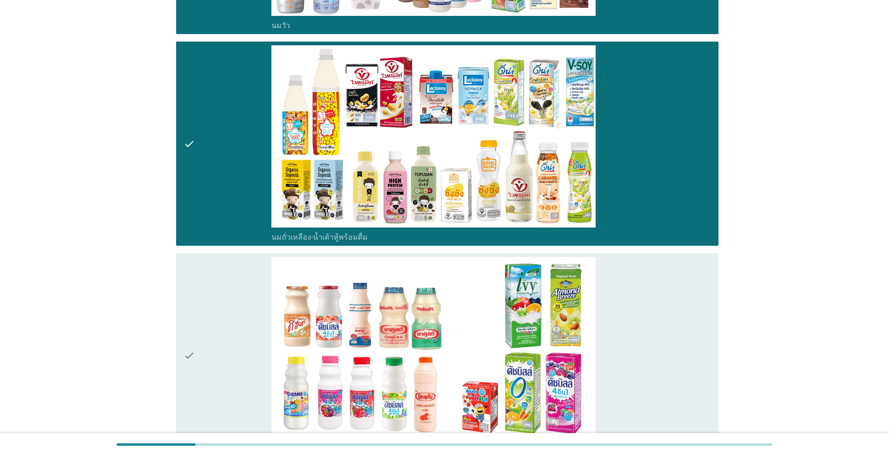
click at [667, 343] on div "check_box_outline_blank นมเปรี้ยว" at bounding box center [491, 355] width 440 height 197
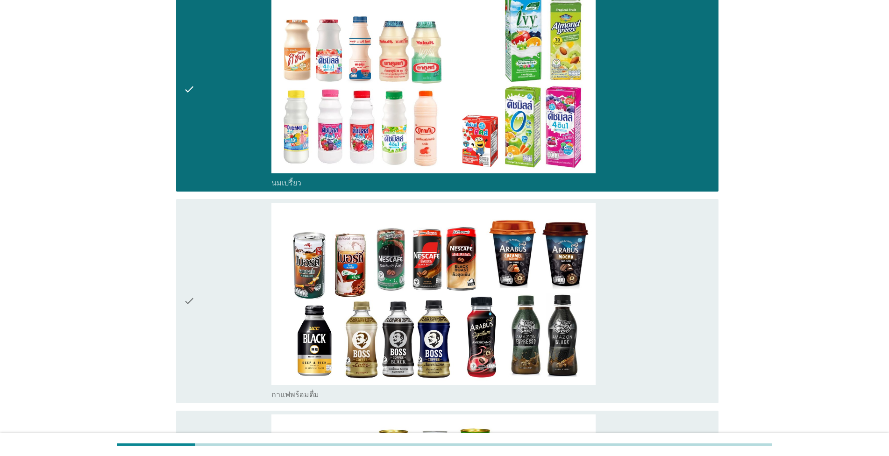
click at [667, 343] on div "check_box_outline_blank กาแฟพร้อมดื่ม" at bounding box center [491, 301] width 440 height 197
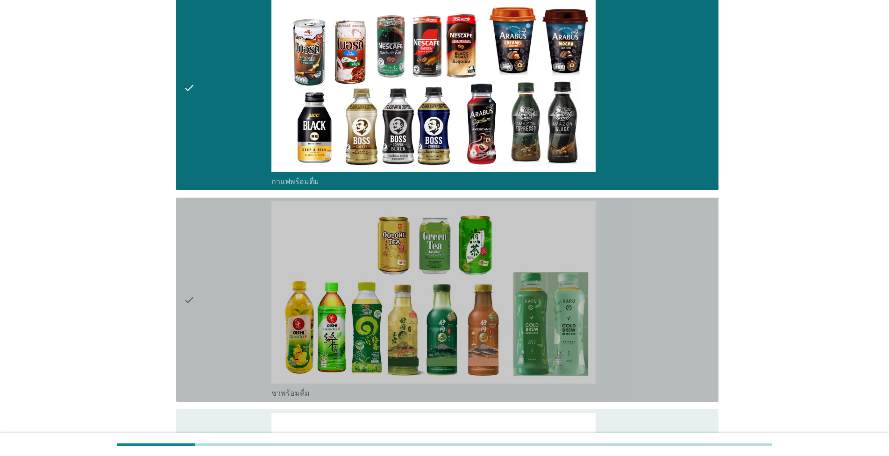
click at [667, 343] on div "check_box_outline_blank ชาพร้อมดื่ม" at bounding box center [491, 299] width 440 height 197
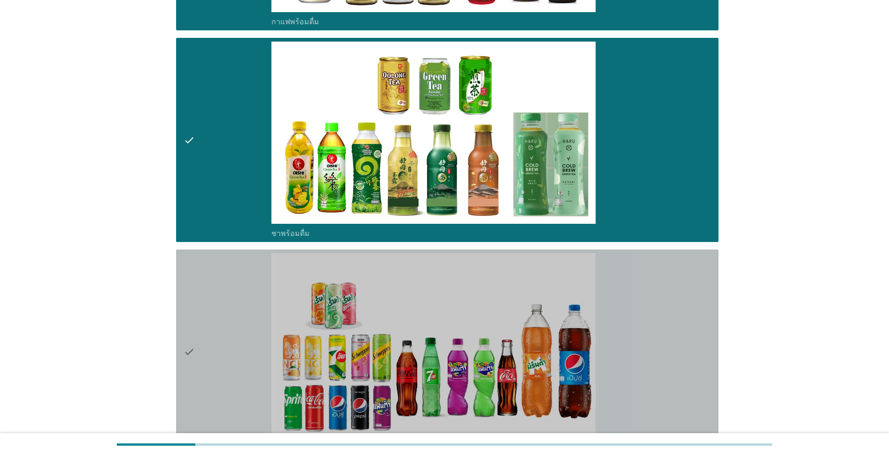
click at [668, 343] on div "check_box_outline_blank น้ำอัดลม" at bounding box center [491, 351] width 440 height 197
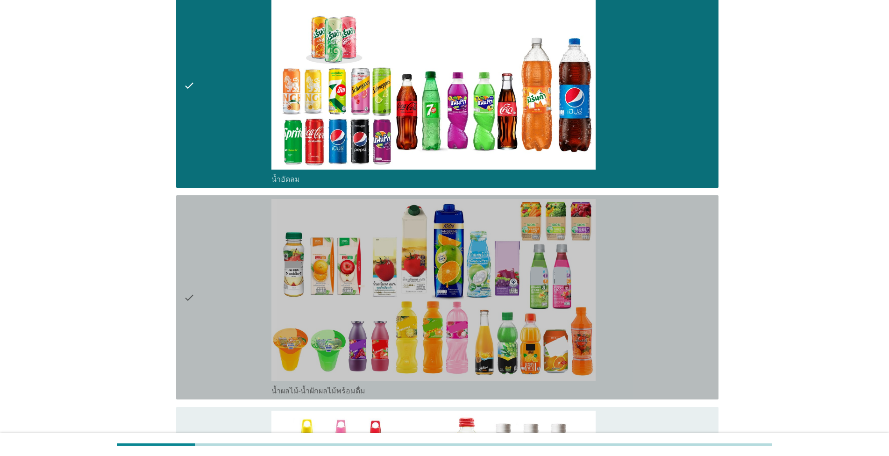
click at [669, 343] on div "check_box_outline_blank น้ำผลไม้-น้ำผักผลไม้พร้อมดื่ม" at bounding box center [491, 297] width 440 height 197
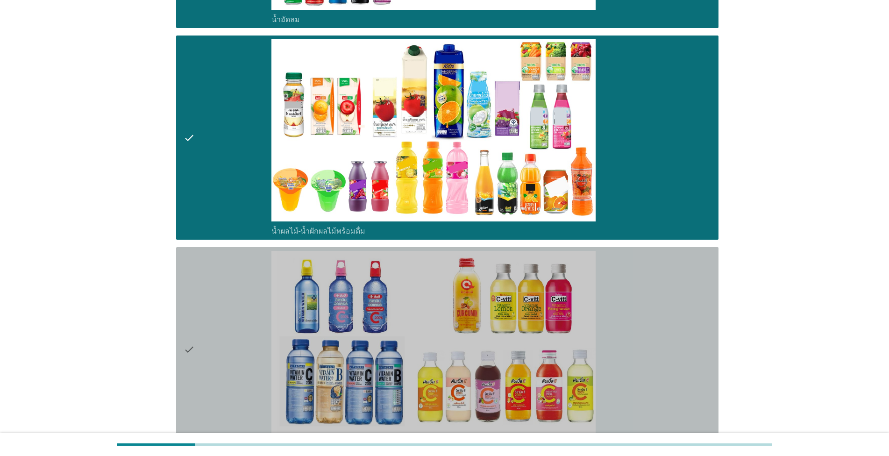
click at [669, 343] on div "check_box_outline_blank น้ำวิตามิน-เครื่องดื่มวิตามิน" at bounding box center [491, 349] width 440 height 197
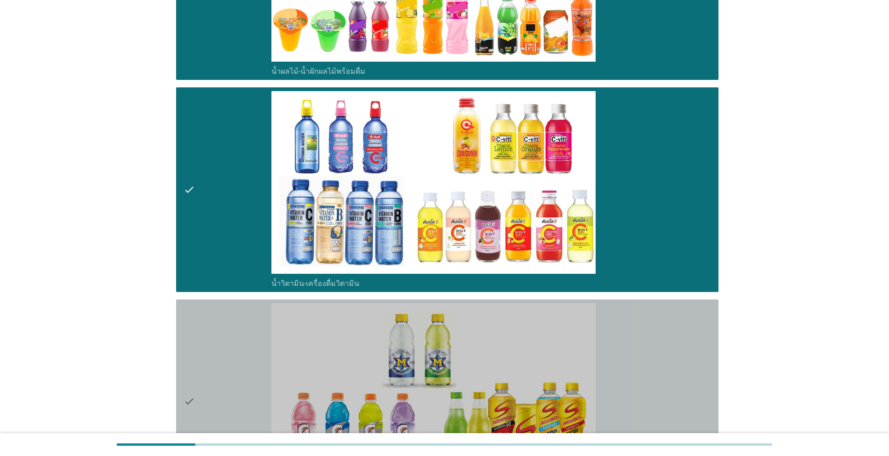
click at [669, 343] on div "check_box_outline_blank เครื่องดื่มเกลือแร่" at bounding box center [491, 401] width 440 height 197
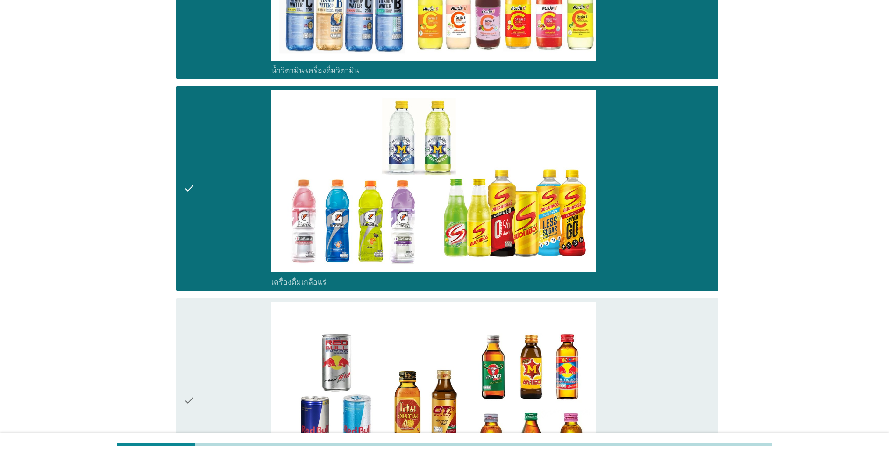
click at [669, 343] on div "check_box_outline_blank เครื่องดื่ม[PERSON_NAME]กำลัง" at bounding box center [491, 400] width 440 height 197
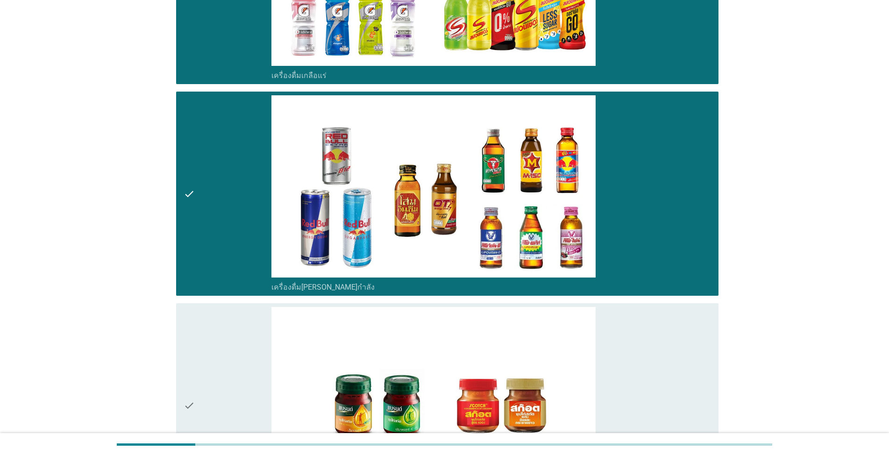
scroll to position [1970, 0]
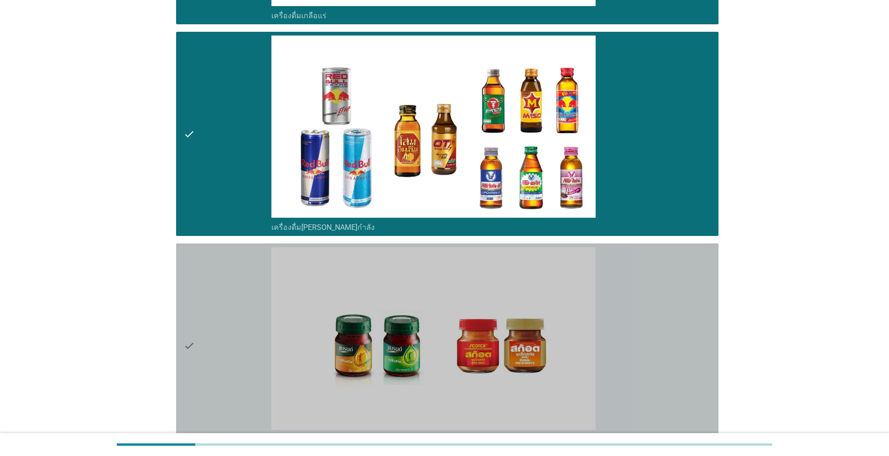
click at [669, 343] on div "check_box_outline_blank ซุปไก่สกัด-[PERSON_NAME]สำเร็จรูป" at bounding box center [491, 345] width 440 height 197
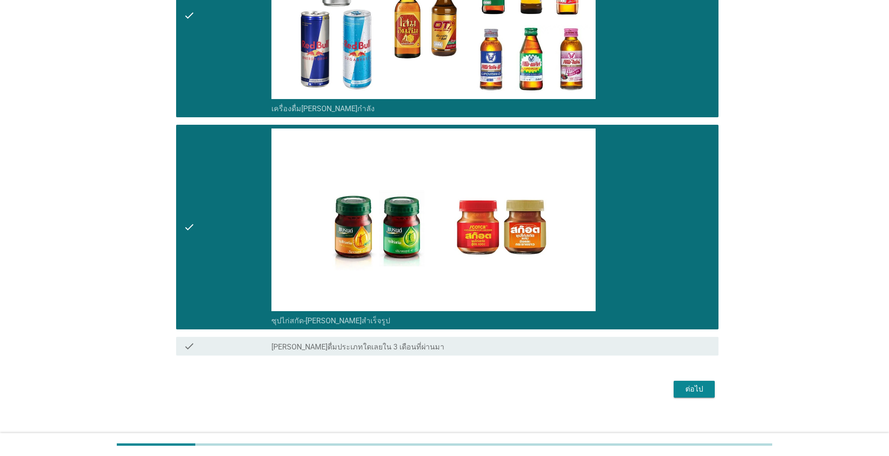
scroll to position [2095, 0]
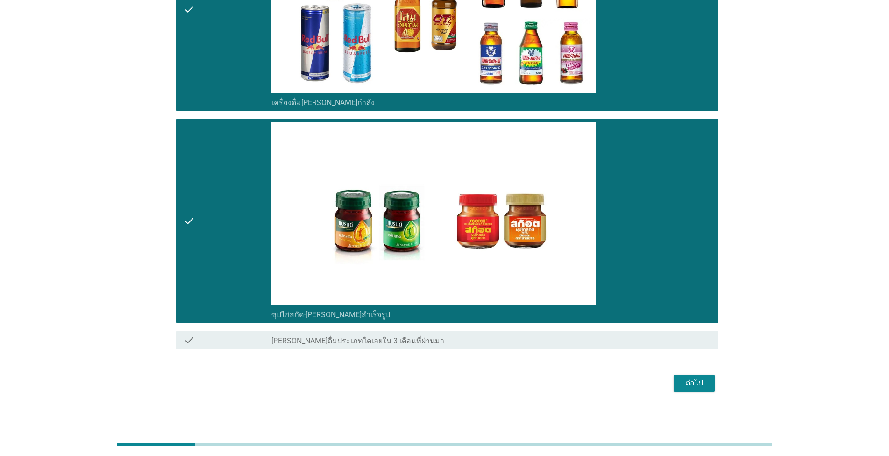
click at [699, 386] on div "ต่อไป" at bounding box center [694, 382] width 26 height 11
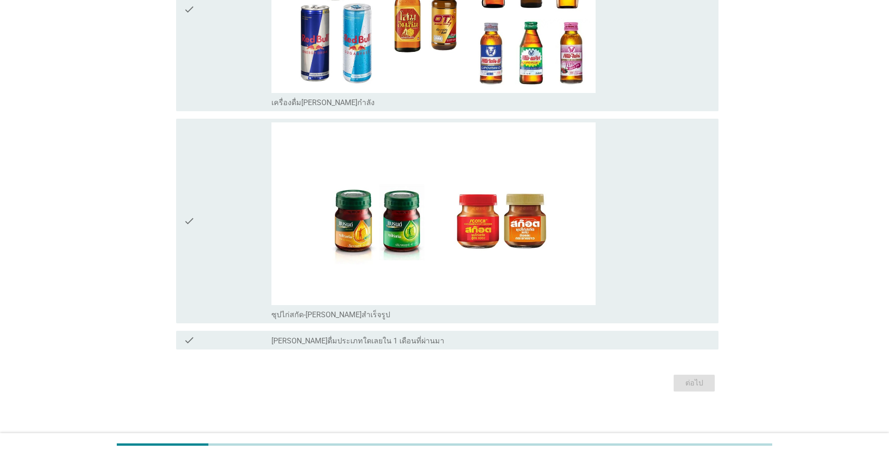
scroll to position [0, 0]
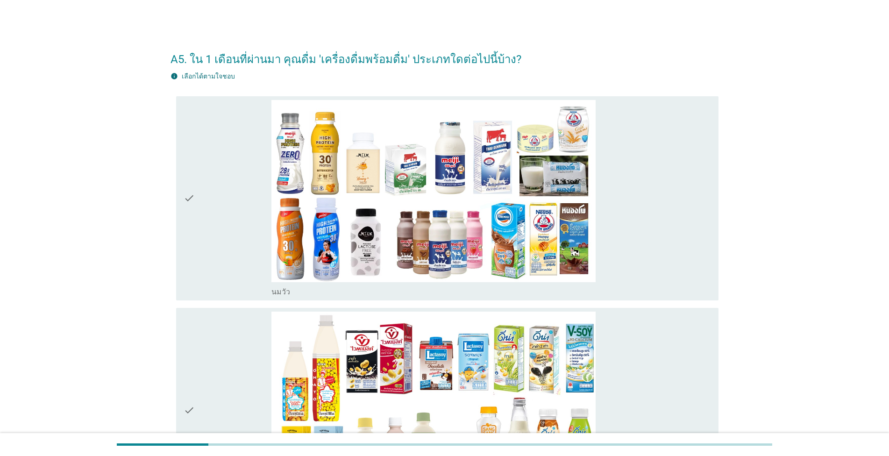
click at [640, 229] on div "check_box_outline_blank [PERSON_NAME]" at bounding box center [491, 198] width 440 height 197
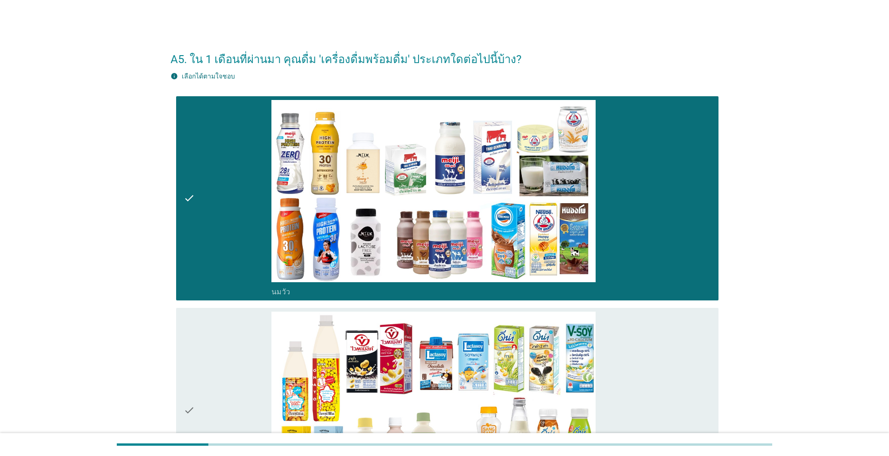
click at [638, 321] on div "check_box_outline_blank นมถั่วเหลือง-น้ำเต้าหู้พร้อมดื่ม" at bounding box center [491, 410] width 440 height 197
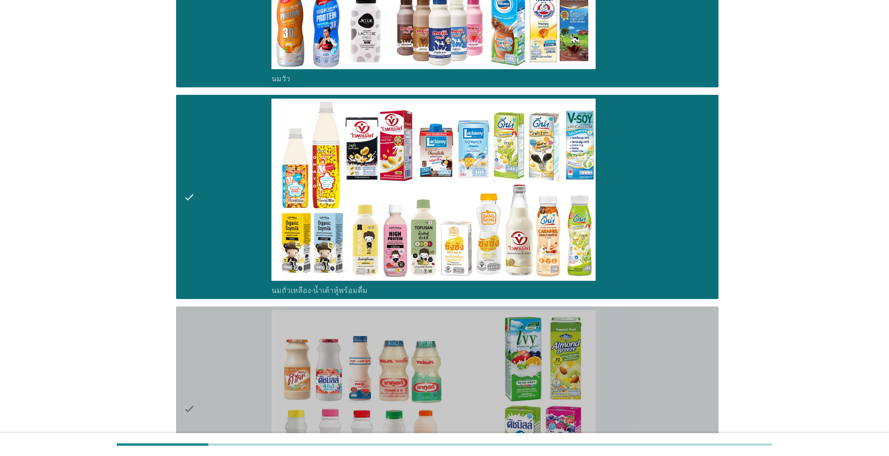
click at [641, 351] on div "check_box_outline_blank นมเปรี้ยว" at bounding box center [491, 408] width 440 height 197
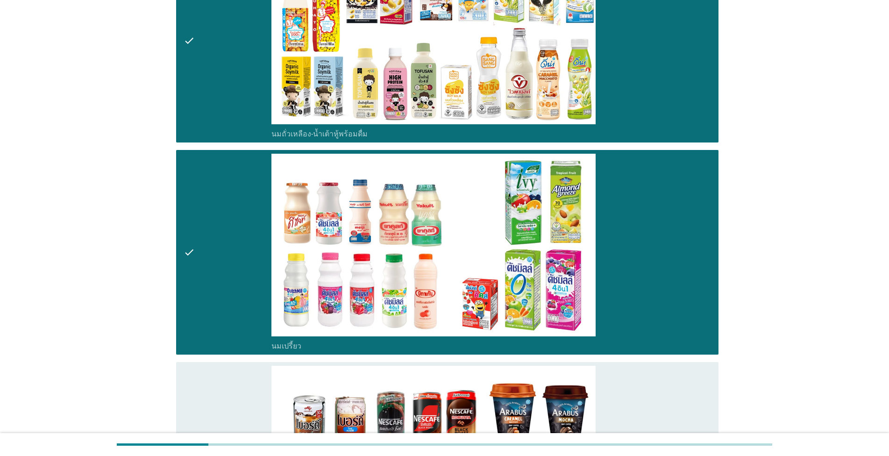
scroll to position [426, 0]
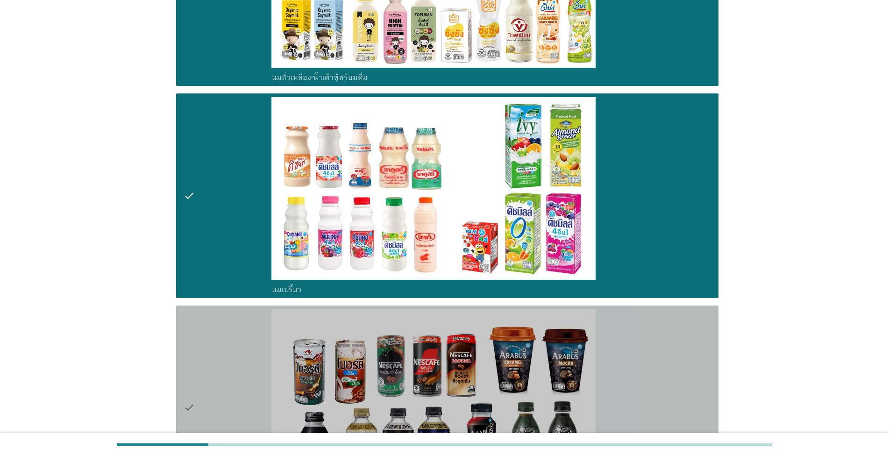
click at [642, 351] on div "check_box_outline_blank กาแฟพร้อมดื่ม" at bounding box center [491, 407] width 440 height 197
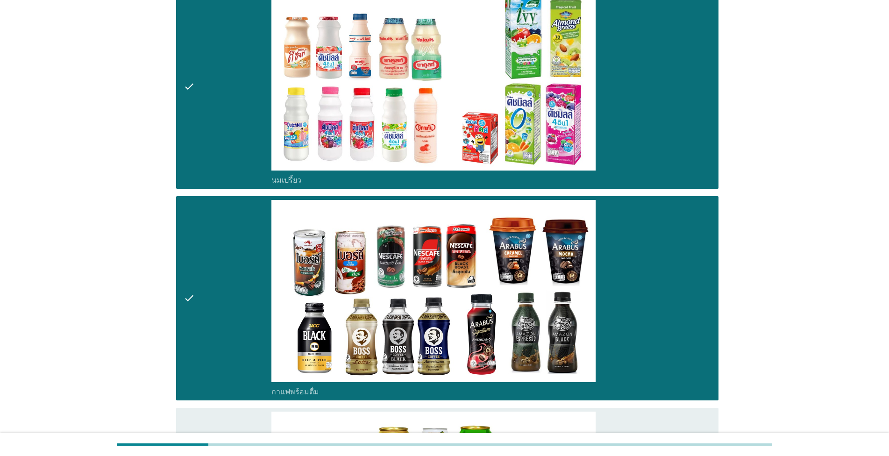
scroll to position [639, 0]
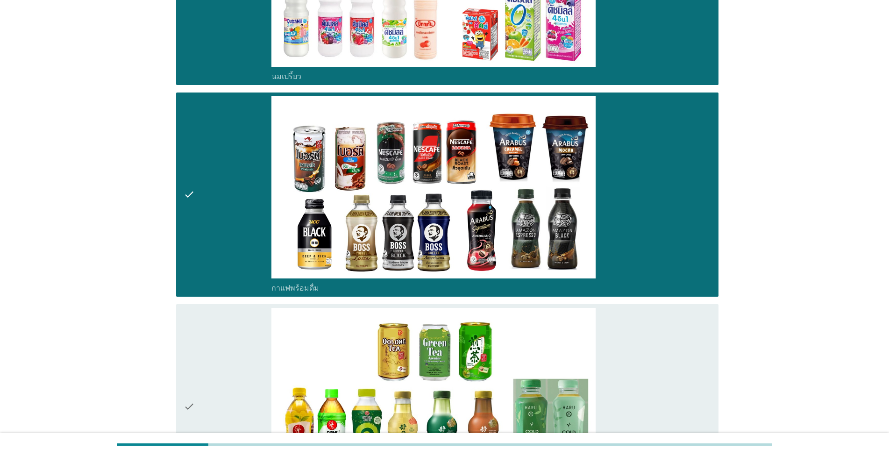
click at [642, 352] on div "check_box_outline_blank ชาพร้อมดื่ม" at bounding box center [491, 406] width 440 height 197
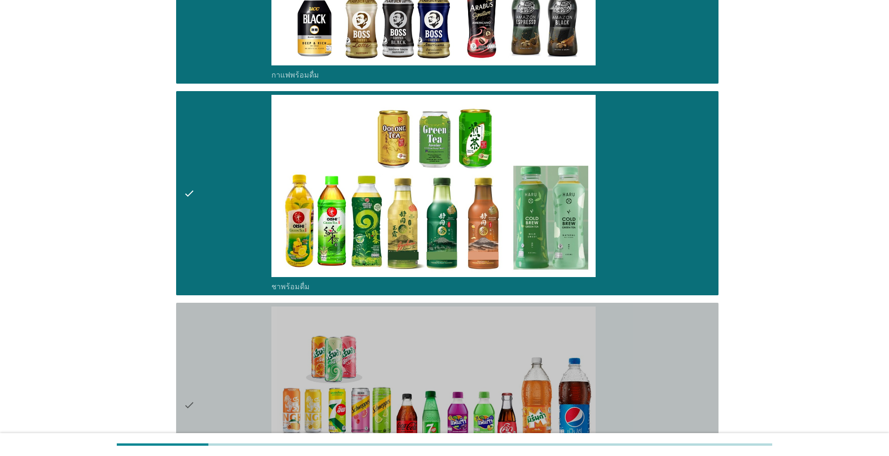
click at [642, 352] on div "check_box_outline_blank น้ำอัดลม" at bounding box center [491, 404] width 440 height 197
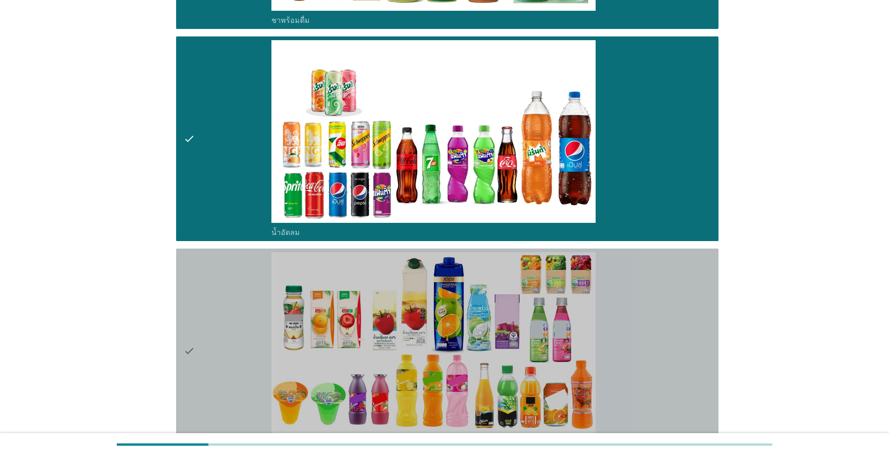
click at [642, 354] on div "check_box_outline_blank น้ำผลไม้-น้ำผักผลไม้พร้อมดื่ม" at bounding box center [491, 350] width 440 height 197
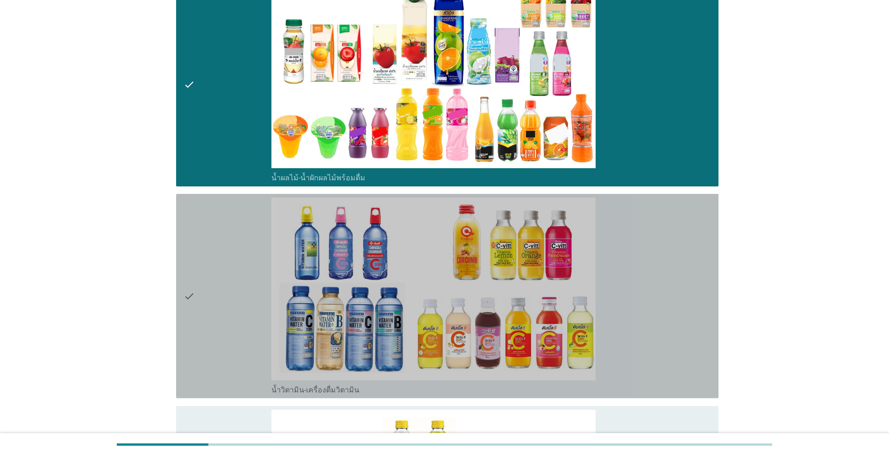
click at [643, 356] on div "check_box_outline_blank น้ำวิตามิน-เครื่องดื่มวิตามิน" at bounding box center [491, 296] width 440 height 197
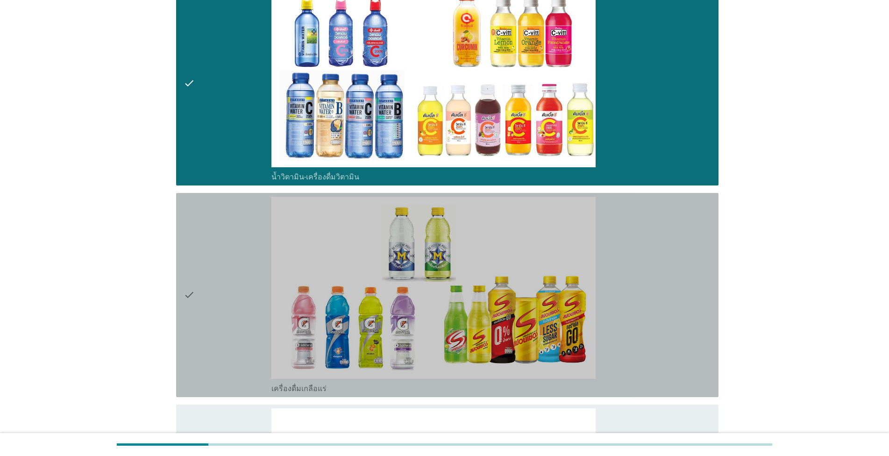
click at [643, 356] on div "check_box_outline_blank เครื่องดื่มเกลือแร่" at bounding box center [491, 295] width 440 height 197
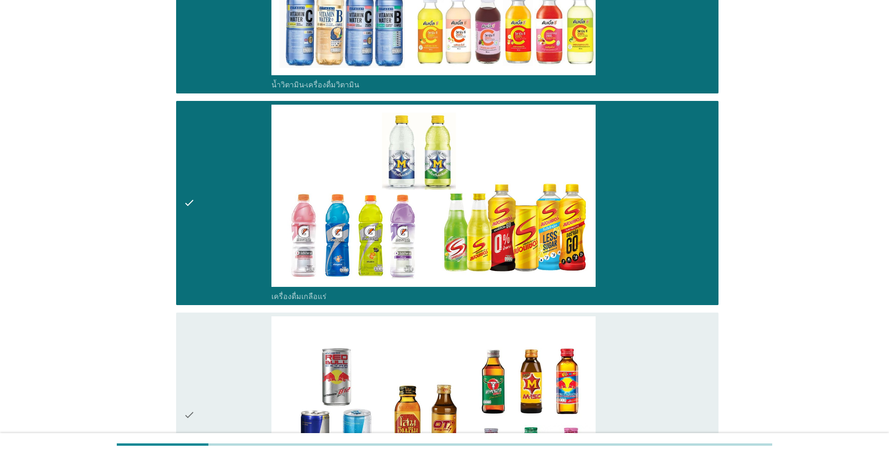
scroll to position [1810, 0]
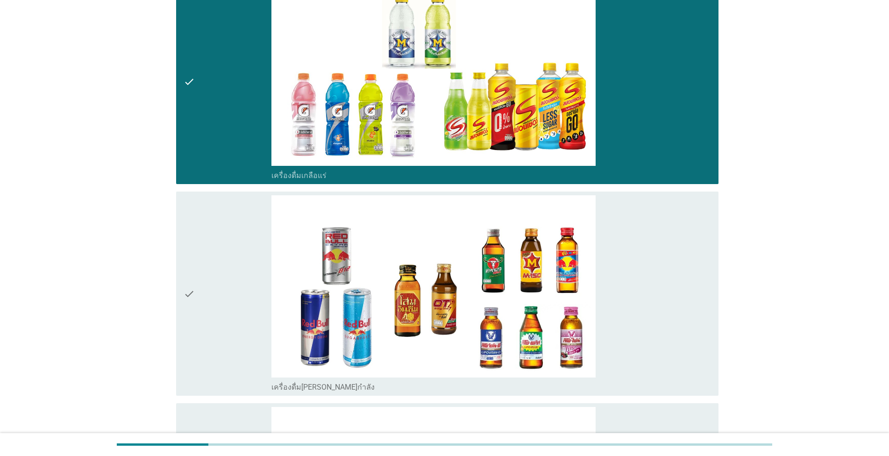
click at [643, 356] on div "check_box_outline_blank เครื่องดื่ม[PERSON_NAME]กำลัง" at bounding box center [491, 293] width 440 height 197
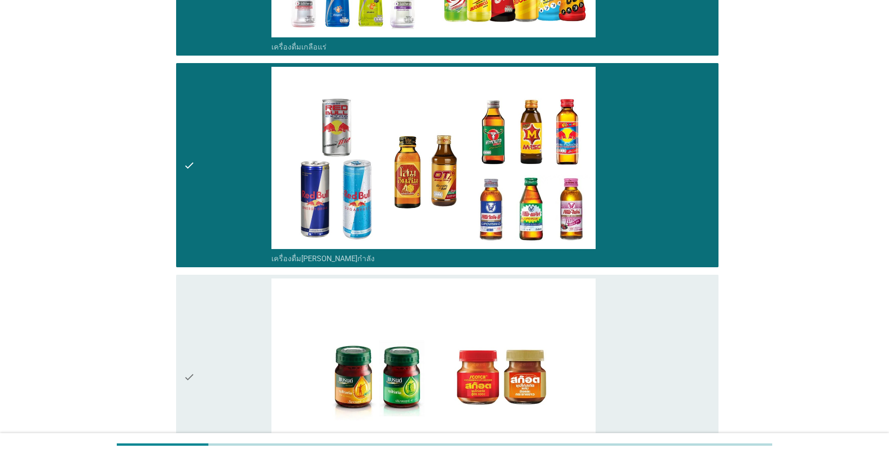
scroll to position [1970, 0]
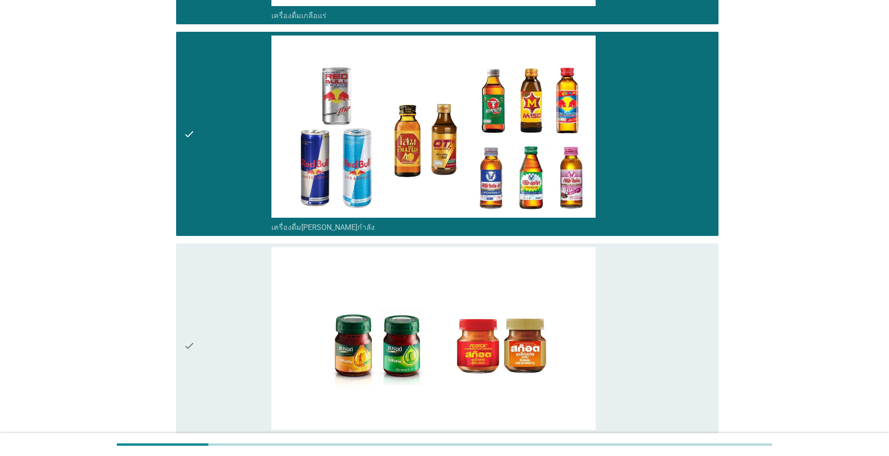
click at [648, 349] on div "check_box_outline_blank ซุปไก่สกัด-[PERSON_NAME]สำเร็จรูป" at bounding box center [491, 345] width 440 height 197
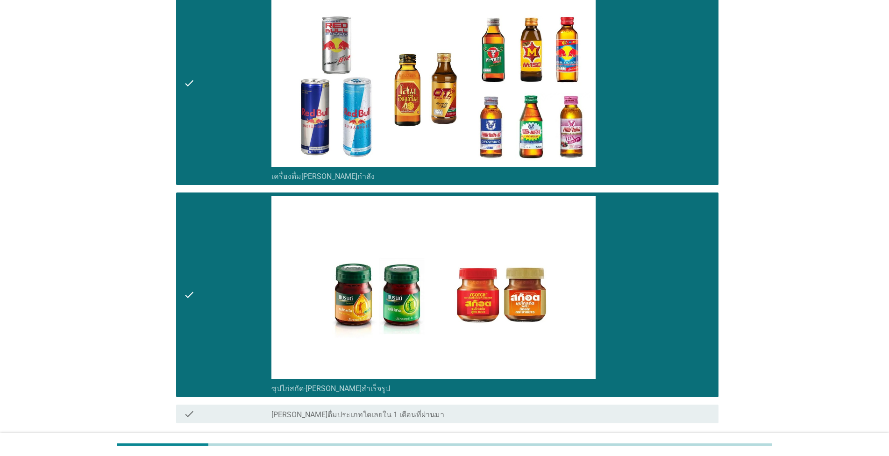
scroll to position [2095, 0]
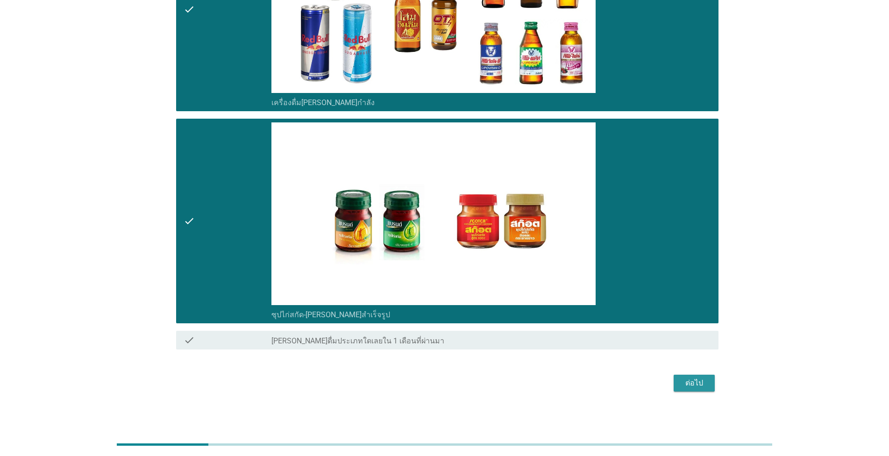
drag, startPoint x: 699, startPoint y: 376, endPoint x: 679, endPoint y: 376, distance: 20.6
click at [699, 377] on div "ต่อไป" at bounding box center [694, 382] width 26 height 11
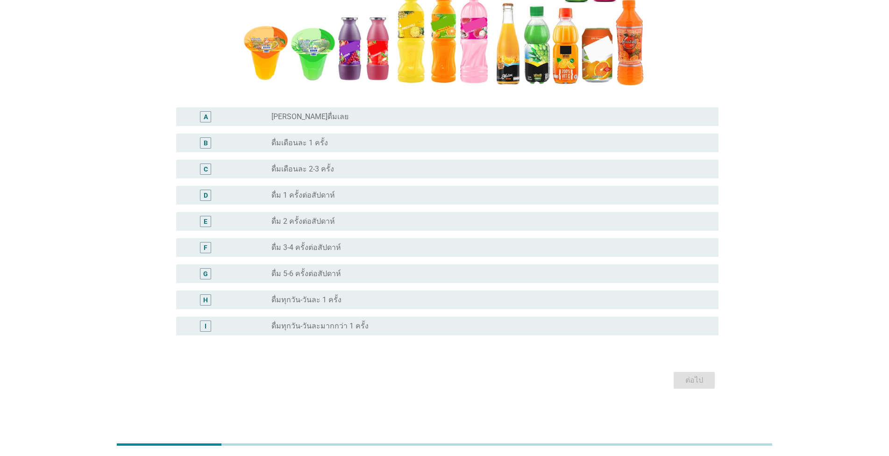
scroll to position [0, 0]
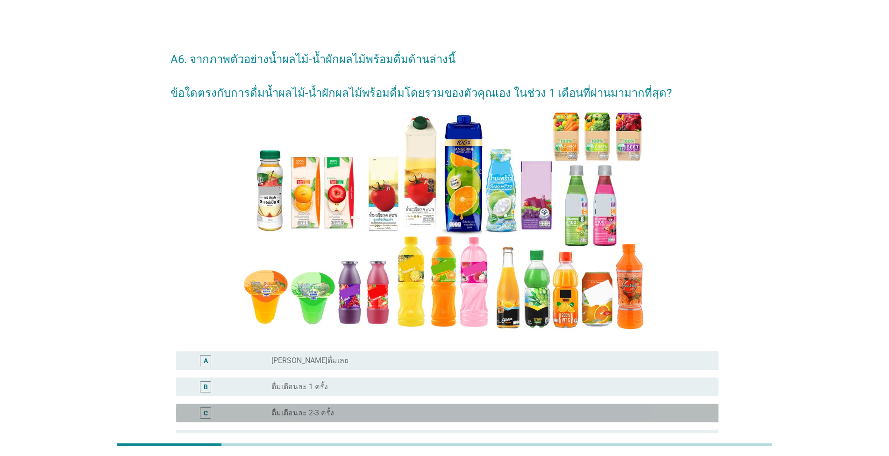
click at [484, 419] on div "C radio_button_unchecked ดื่มเดือนละ 2-3 ครั้ง" at bounding box center [447, 413] width 542 height 19
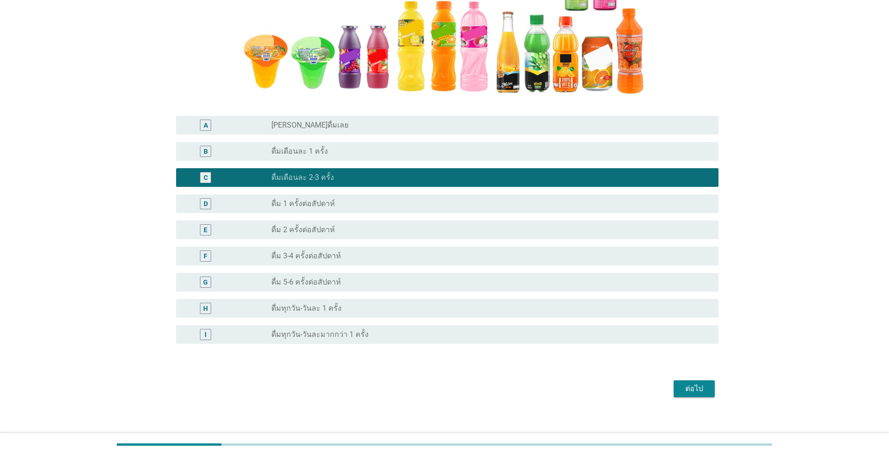
scroll to position [244, 0]
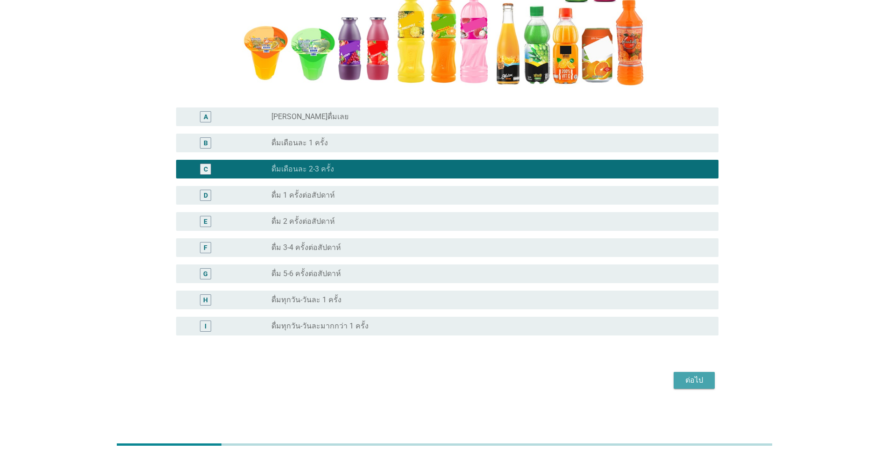
click at [691, 377] on div "ต่อไป" at bounding box center [694, 380] width 26 height 11
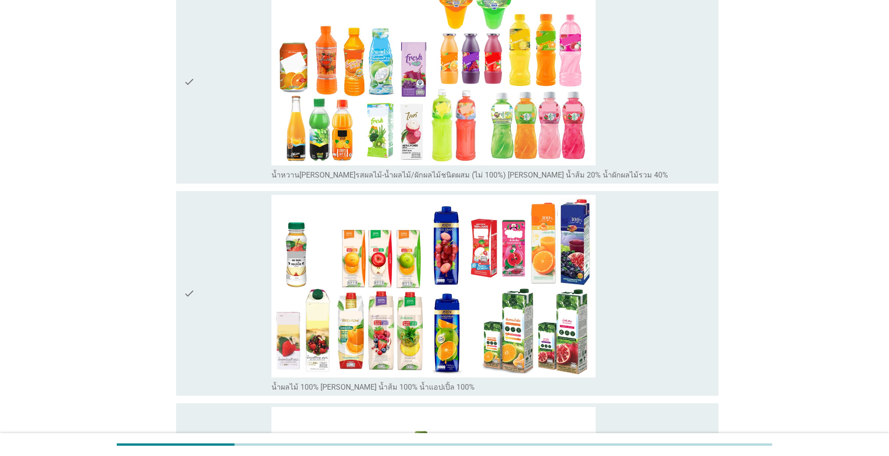
scroll to position [319, 0]
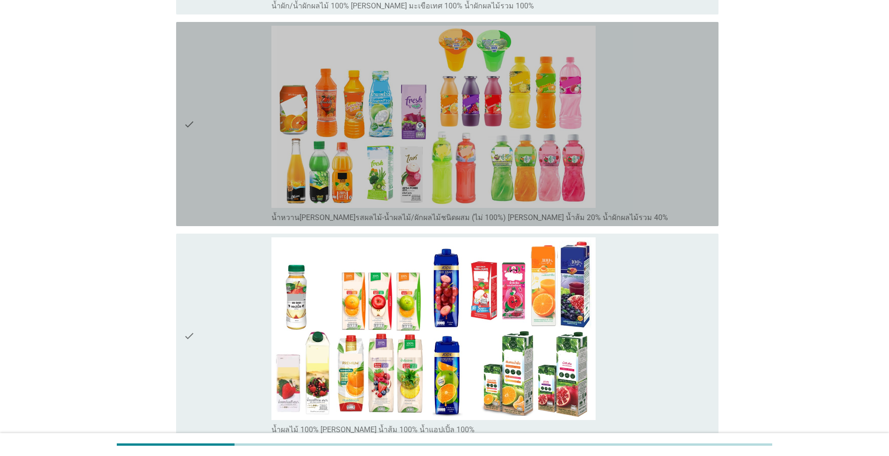
click at [629, 174] on div "check_box_outline_blank น้ำหวาน[PERSON_NAME]รสผลไม้-น้ำผลไม้/ผักผลไม้ชนิดผสม (ไ…" at bounding box center [491, 124] width 440 height 197
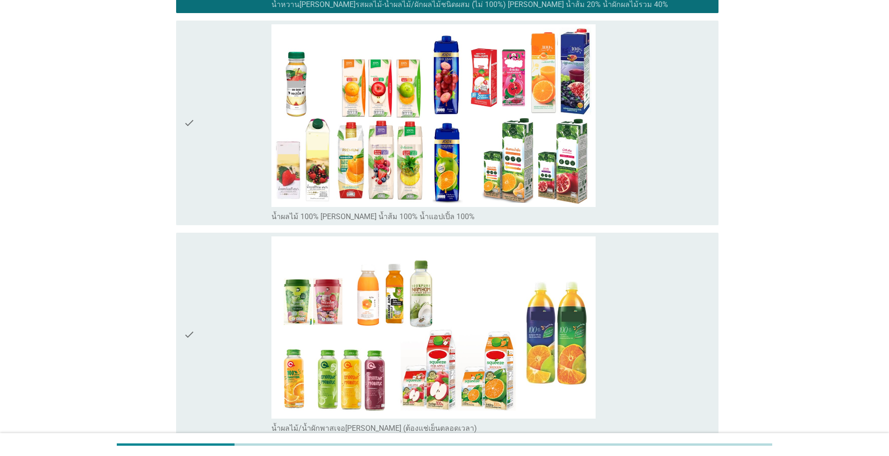
scroll to position [674, 0]
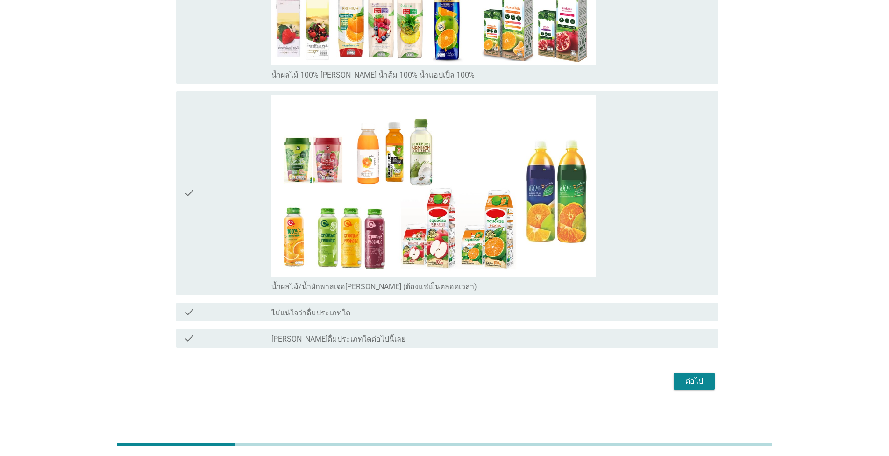
click at [708, 378] on button "ต่อไป" at bounding box center [694, 381] width 41 height 17
